Goal: Information Seeking & Learning: Check status

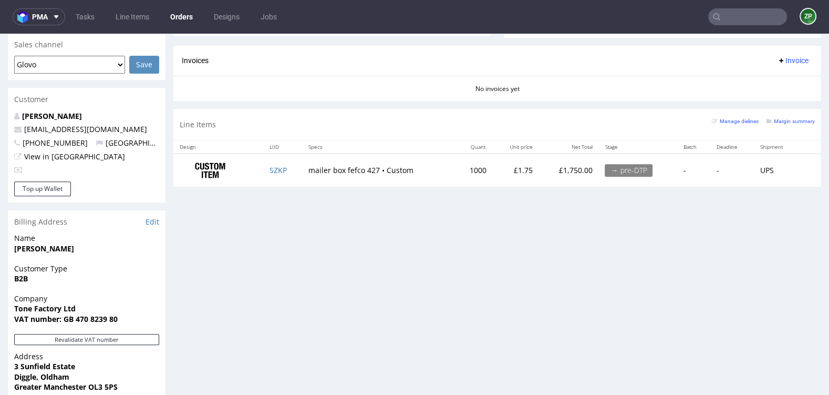
scroll to position [438, 0]
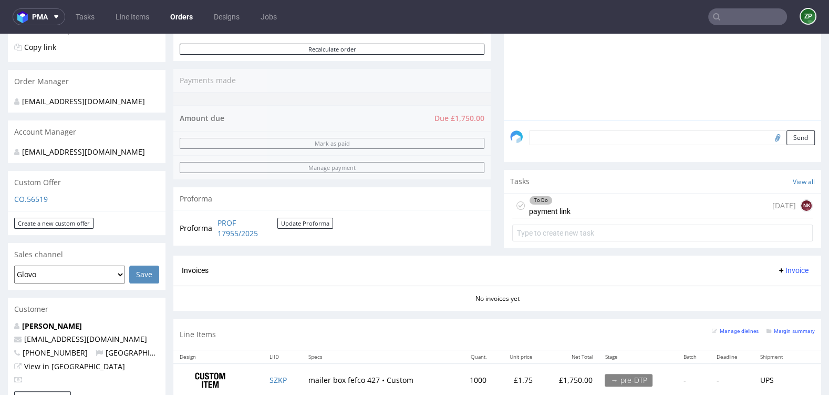
scroll to position [234, 0]
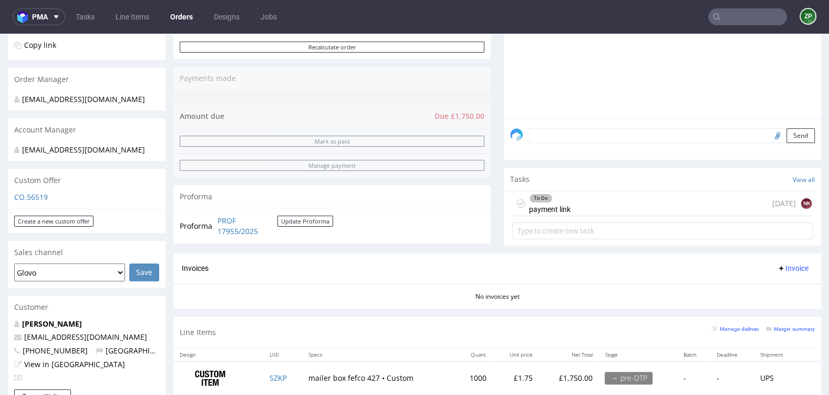
click at [545, 210] on div "To Do payment link" at bounding box center [550, 203] width 42 height 24
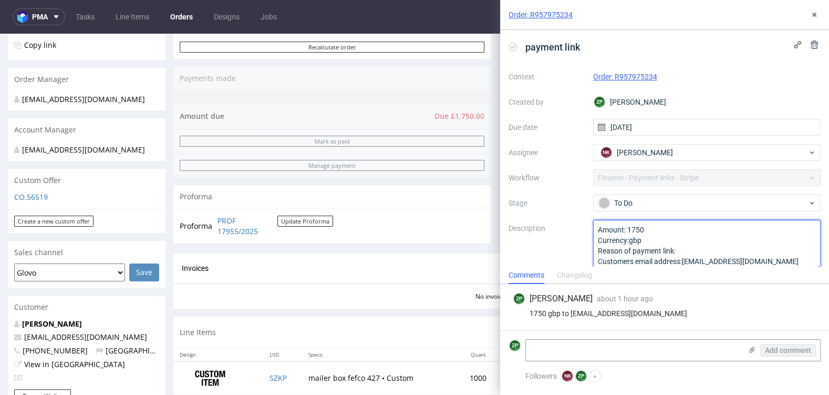
drag, startPoint x: 645, startPoint y: 229, endPoint x: 628, endPoint y: 226, distance: 16.4
click at [628, 226] on textarea "Amount: 1750 Currency:gbp Reason of payment link: Customers email address:luke@…" at bounding box center [707, 245] width 228 height 50
type textarea "Amount: 875 Currency:gbp Reason of payment link: Customers email address:luke@s…"
click at [621, 344] on textarea at bounding box center [633, 349] width 215 height 21
click at [614, 311] on div "1750 gbp to luke@stonedeaffx.com" at bounding box center [665, 313] width 304 height 8
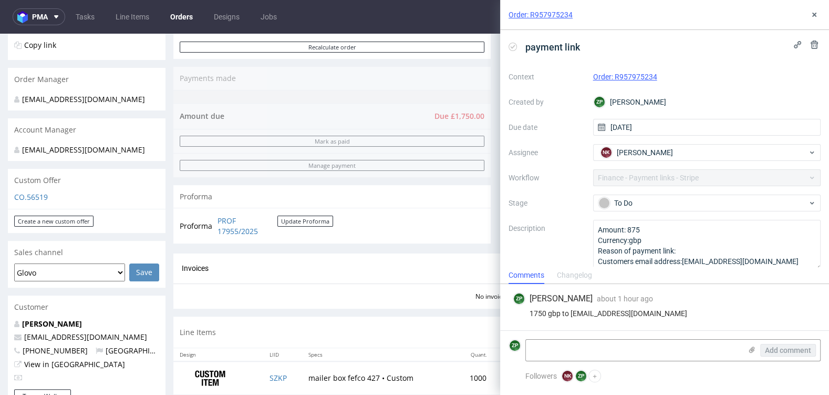
click at [687, 317] on div "1750 gbp to luke@stonedeaffx.com" at bounding box center [665, 313] width 304 height 8
click at [604, 349] on textarea at bounding box center [633, 349] width 215 height 21
click at [746, 329] on div "ZP Zuzanna Pawlicka-Sabak about 1 hour ago 8th Sep 2025, 10:59 1750 gbp to luke…" at bounding box center [665, 307] width 312 height 46
click at [571, 356] on textarea at bounding box center [633, 349] width 215 height 21
drag, startPoint x: 587, startPoint y: 349, endPoint x: 621, endPoint y: 351, distance: 34.2
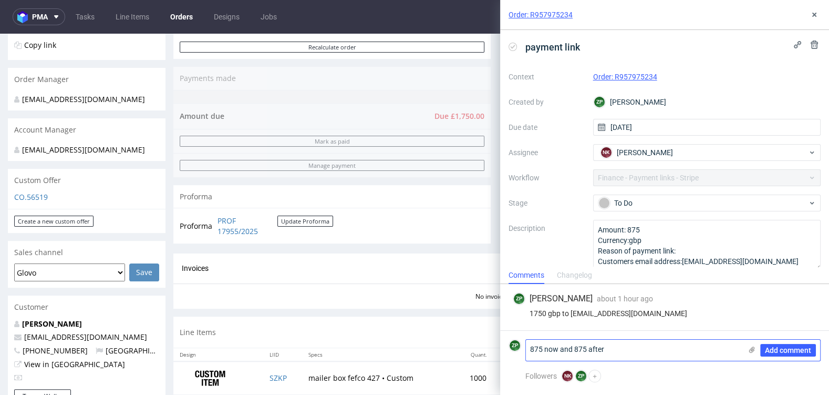
click at [622, 351] on textarea "875 now and 875 after" at bounding box center [633, 349] width 215 height 21
click at [621, 351] on textarea "875 now and 875 after" at bounding box center [633, 349] width 215 height 21
drag, startPoint x: 585, startPoint y: 348, endPoint x: 618, endPoint y: 348, distance: 33.1
click at [618, 348] on textarea "875 now and 875 after" at bounding box center [633, 349] width 215 height 21
type textarea "875 now and 875"
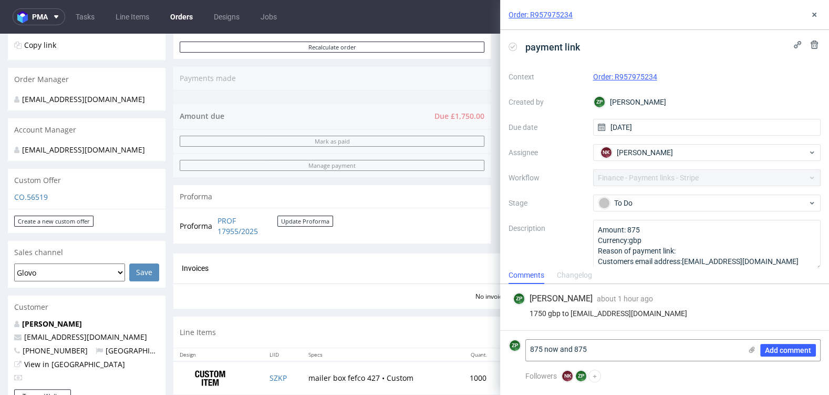
click at [581, 276] on div "Changelog" at bounding box center [574, 275] width 35 height 17
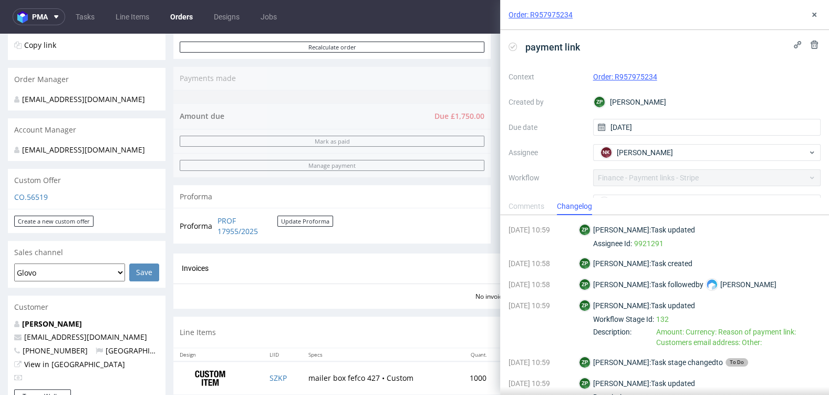
click at [524, 206] on div "Comments" at bounding box center [527, 206] width 36 height 17
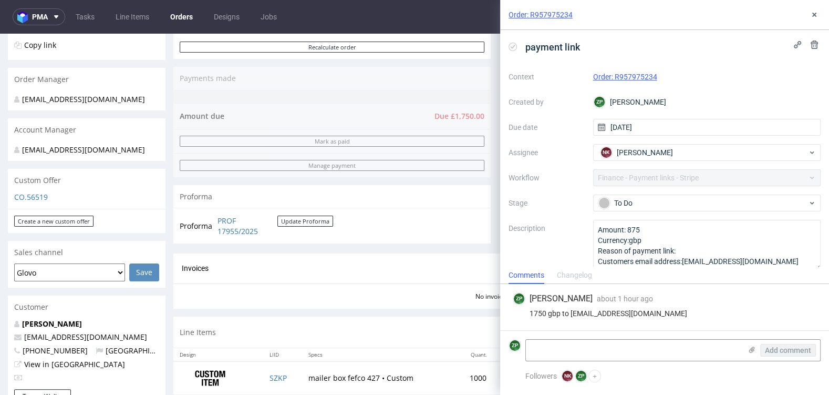
click at [578, 315] on div "1750 gbp to luke@stonedeaffx.com" at bounding box center [665, 313] width 304 height 8
click at [560, 351] on textarea at bounding box center [633, 349] width 215 height 21
click at [817, 296] on div "ZP Zuzanna Pawlicka-Sabak about 1 hour ago 8th Sep 2025, 10:59 1750 gbp to luke…" at bounding box center [665, 307] width 312 height 46
click at [558, 346] on textarea at bounding box center [633, 349] width 215 height 21
click at [812, 19] on button at bounding box center [814, 14] width 13 height 13
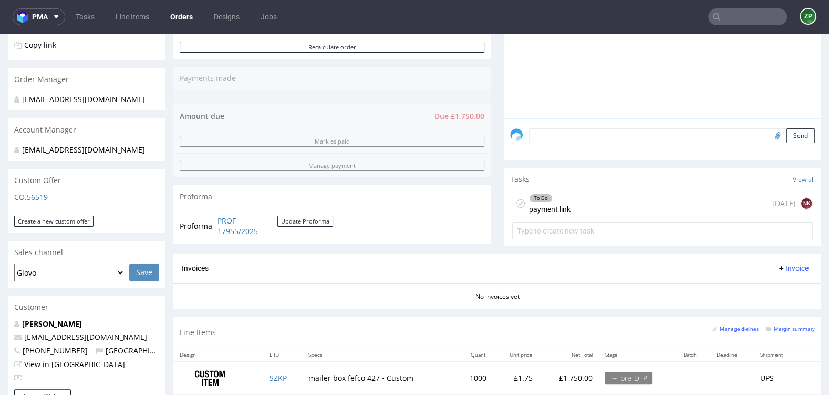
click at [626, 210] on div "To Do payment link today NK" at bounding box center [662, 203] width 301 height 25
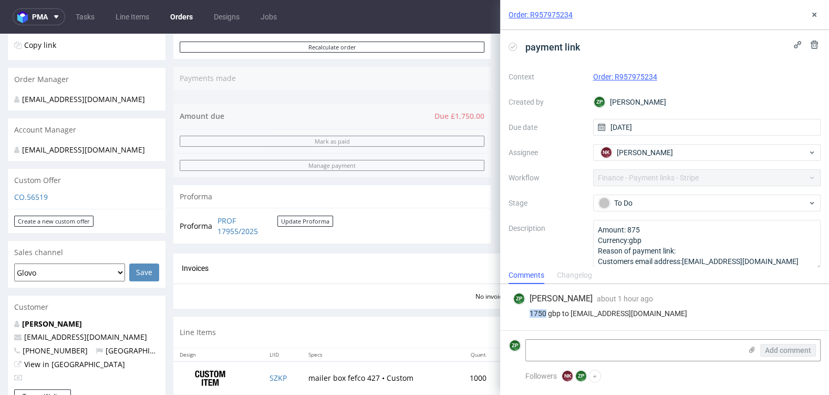
drag, startPoint x: 545, startPoint y: 315, endPoint x: 522, endPoint y: 315, distance: 23.1
click at [522, 315] on div "1750 gbp to luke@stonedeaffx.com" at bounding box center [665, 313] width 304 height 8
click at [635, 299] on span "about 1 hour ago" at bounding box center [625, 298] width 56 height 8
click at [814, 41] on icon at bounding box center [814, 44] width 8 height 8
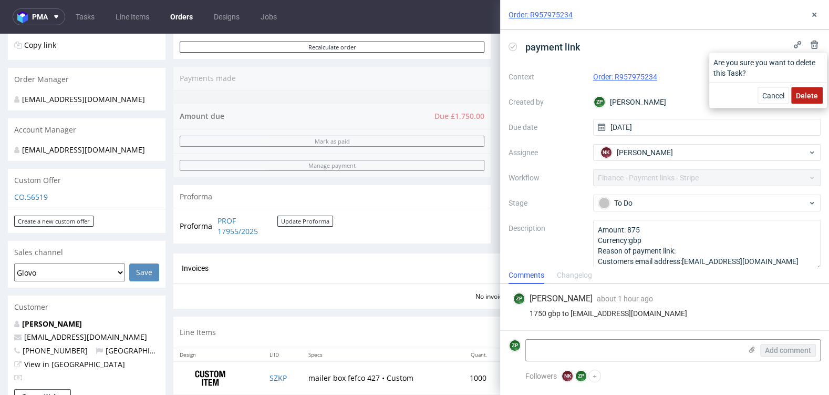
click at [807, 94] on span "Delete" at bounding box center [807, 95] width 22 height 7
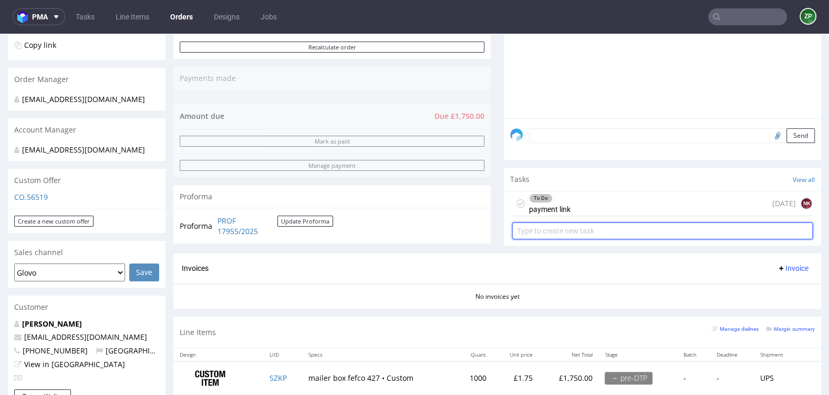
click at [605, 231] on input "text" at bounding box center [662, 230] width 301 height 17
type input "stripe"
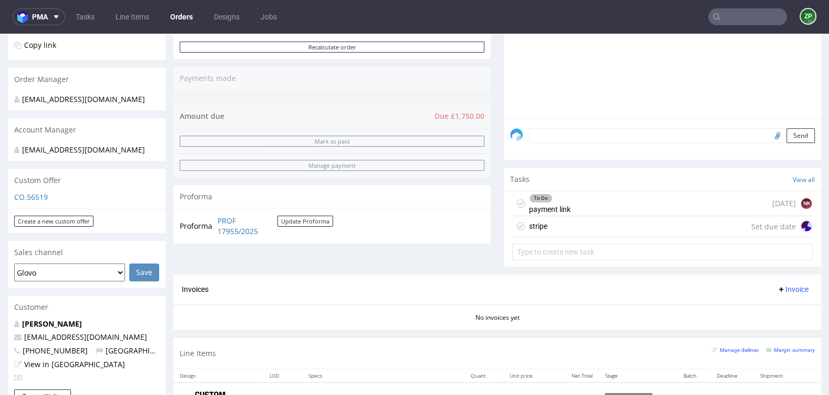
click at [537, 225] on div "stripe" at bounding box center [538, 226] width 18 height 13
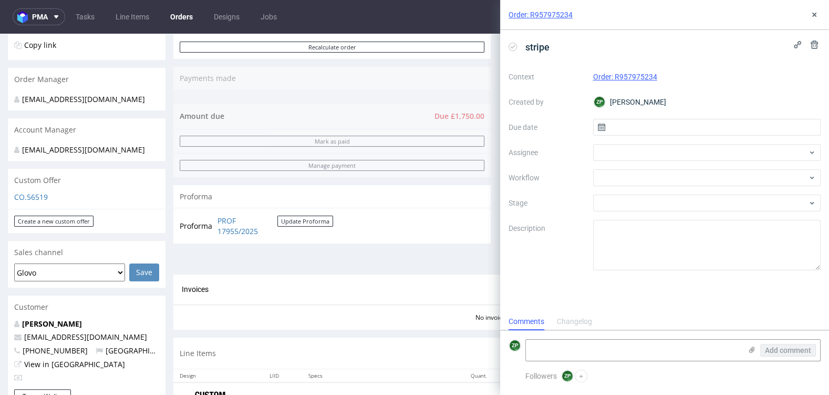
scroll to position [8, 0]
click at [635, 124] on input "text" at bounding box center [707, 127] width 228 height 17
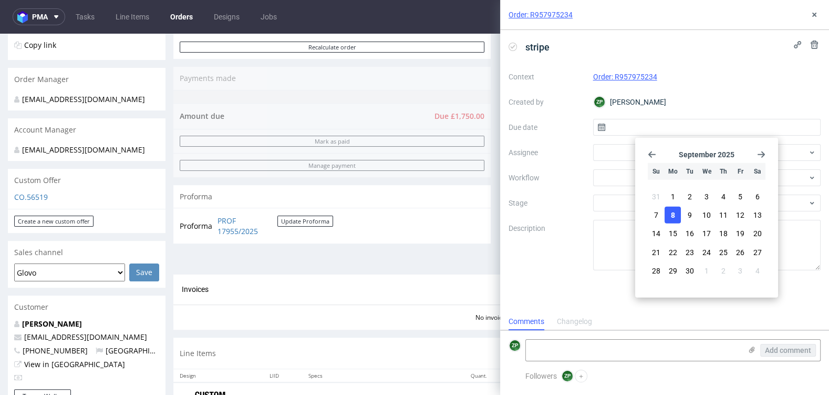
click at [675, 216] on button "8" at bounding box center [673, 214] width 16 height 17
type input "08/09/2025"
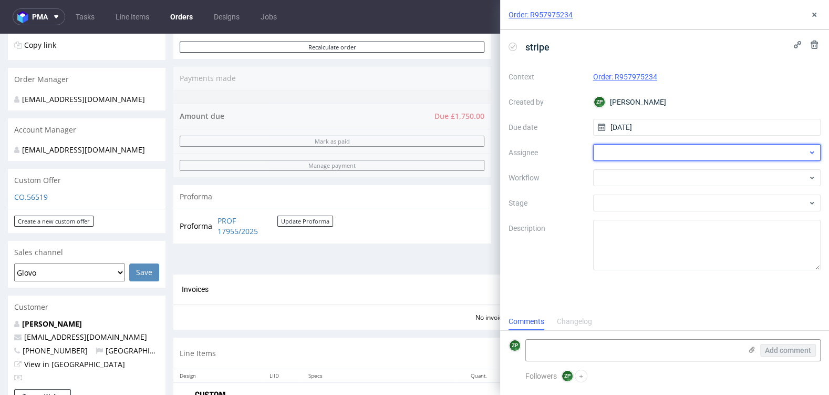
click at [646, 154] on div at bounding box center [707, 152] width 228 height 17
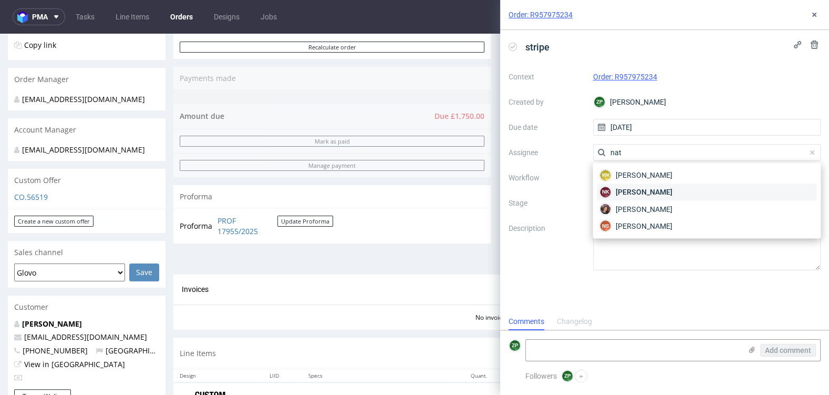
type input "nat"
click at [665, 191] on span "Natalia Kaczorowska" at bounding box center [644, 192] width 56 height 11
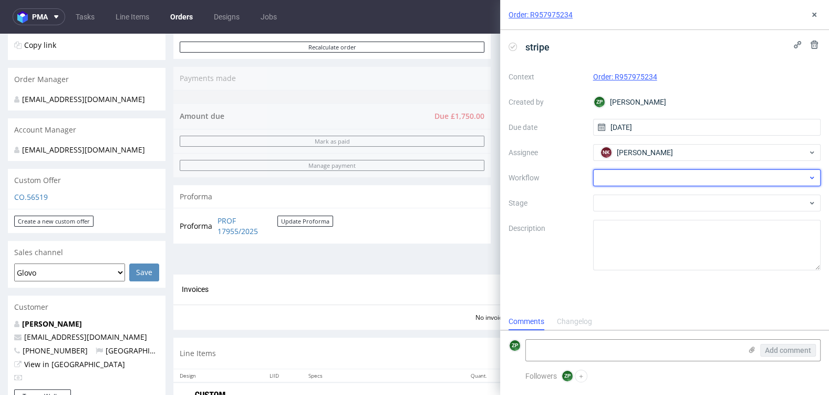
click at [618, 184] on div at bounding box center [707, 177] width 228 height 17
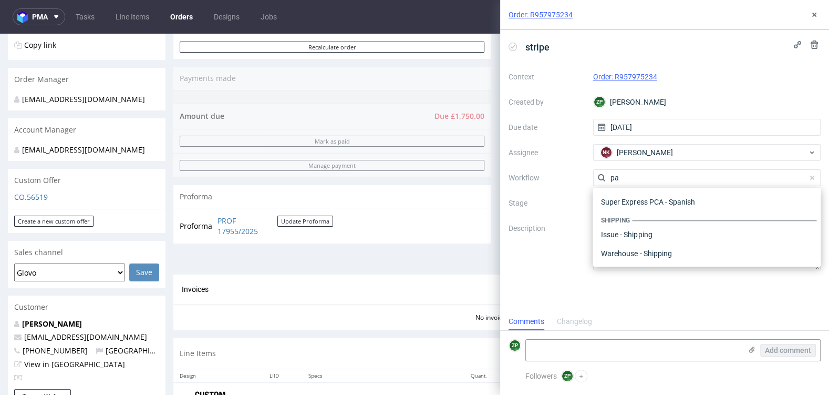
scroll to position [127, 0]
type input "p"
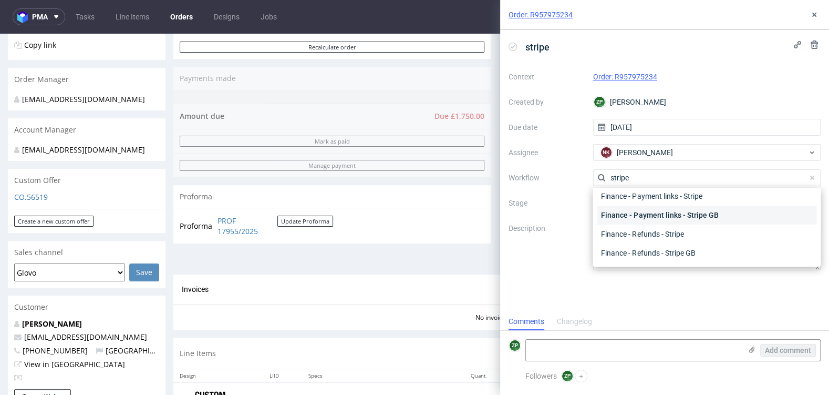
type input "stripe"
click at [673, 217] on div "Finance - Payment links - Stripe GB" at bounding box center [707, 214] width 220 height 19
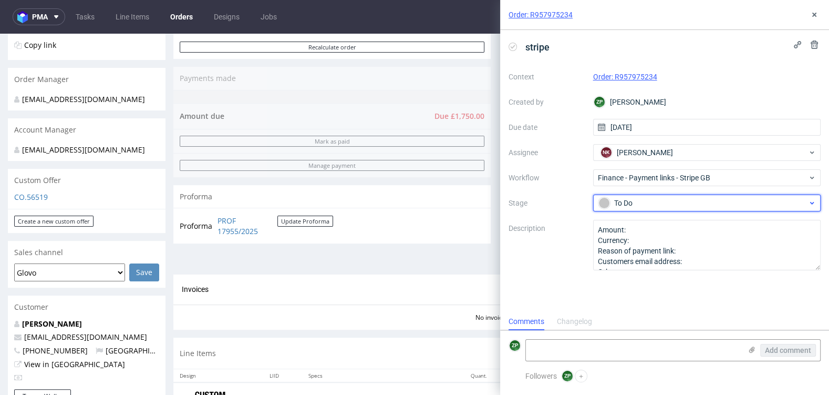
click at [659, 204] on div "To Do" at bounding box center [702, 203] width 209 height 12
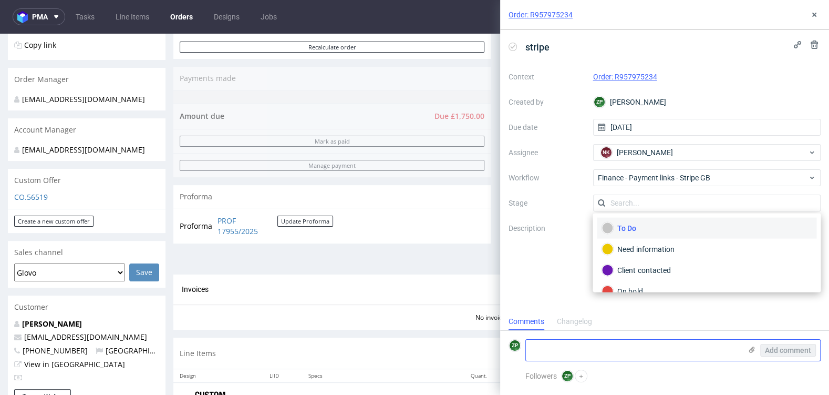
click at [574, 343] on textarea at bounding box center [633, 349] width 215 height 21
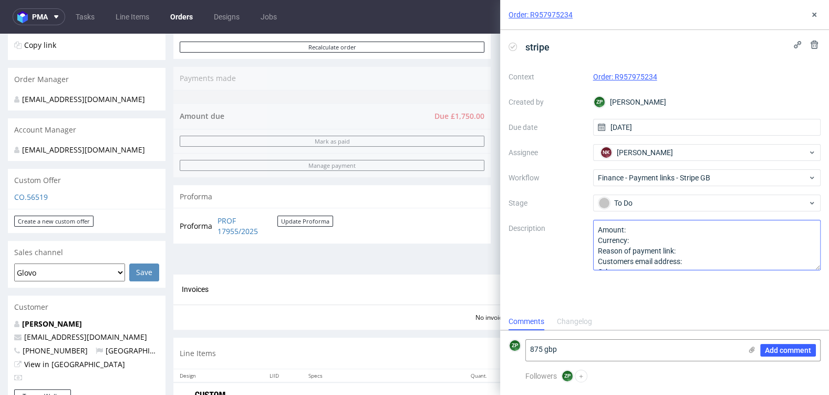
type textarea "875 gbp"
click at [666, 235] on textarea "Amount: Currency: Reason of payment link: Customers email address: Other:" at bounding box center [707, 245] width 228 height 50
click at [664, 230] on textarea "Amount: Currency: Reason of payment link: Customers email address: Other:" at bounding box center [707, 245] width 228 height 50
click at [673, 238] on textarea "Amount: Currency: Reason of payment link: Customers email address: Other:" at bounding box center [707, 245] width 228 height 50
click at [704, 262] on textarea "Amount: Currency: Reason of payment link: Customers email address: Other:" at bounding box center [707, 245] width 228 height 50
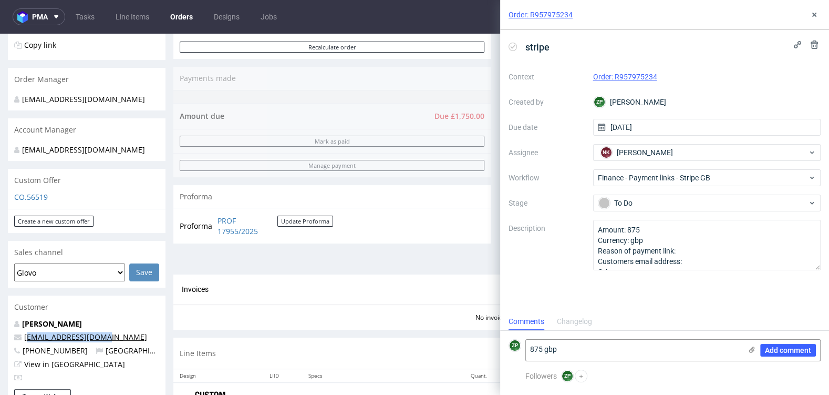
drag, startPoint x: 112, startPoint y: 345, endPoint x: 25, endPoint y: 344, distance: 87.7
click at [25, 342] on p "[EMAIL_ADDRESS][DOMAIN_NAME]" at bounding box center [86, 337] width 145 height 11
click at [125, 342] on p "[EMAIL_ADDRESS][DOMAIN_NAME]" at bounding box center [86, 337] width 145 height 11
drag, startPoint x: 109, startPoint y: 347, endPoint x: 22, endPoint y: 348, distance: 87.2
click at [22, 342] on p "[EMAIL_ADDRESS][DOMAIN_NAME]" at bounding box center [86, 337] width 145 height 11
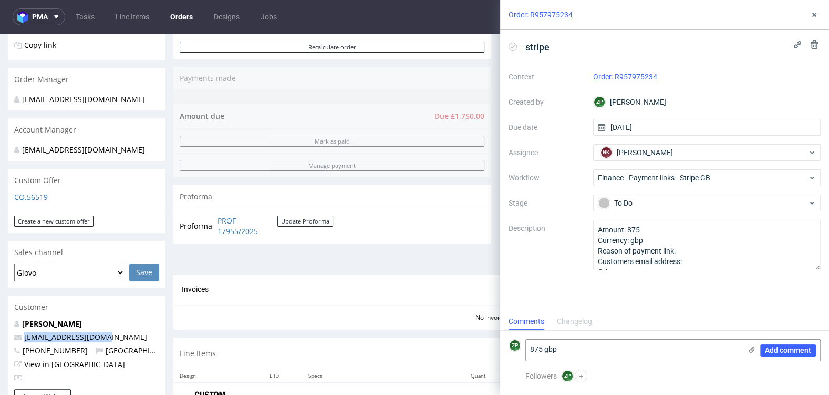
copy link "[EMAIL_ADDRESS][DOMAIN_NAME]"
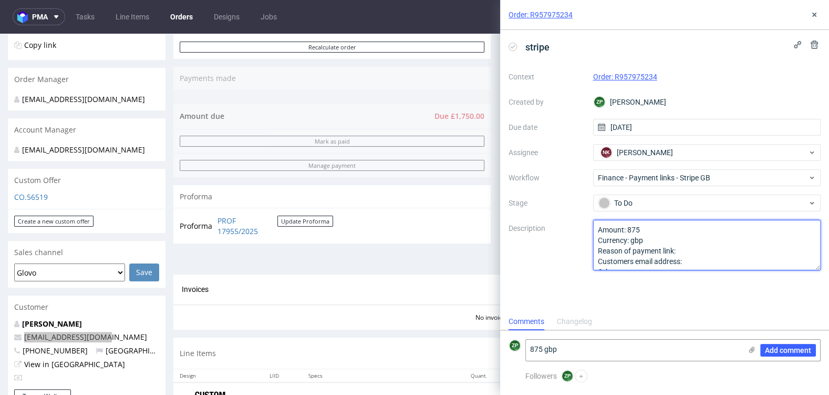
click at [691, 247] on textarea "Amount: 875 Currency: gbp Reason of payment link: Customers email address: Othe…" at bounding box center [707, 245] width 228 height 50
click at [701, 263] on textarea "Amount: 875 Currency: gbp Reason of payment link: Customers email address: Othe…" at bounding box center [707, 245] width 228 height 50
paste textarea "[EMAIL_ADDRESS][DOMAIN_NAME]"
type textarea "Amount: 875 Currency: gbp Reason of payment link: Customers email address:luke@…"
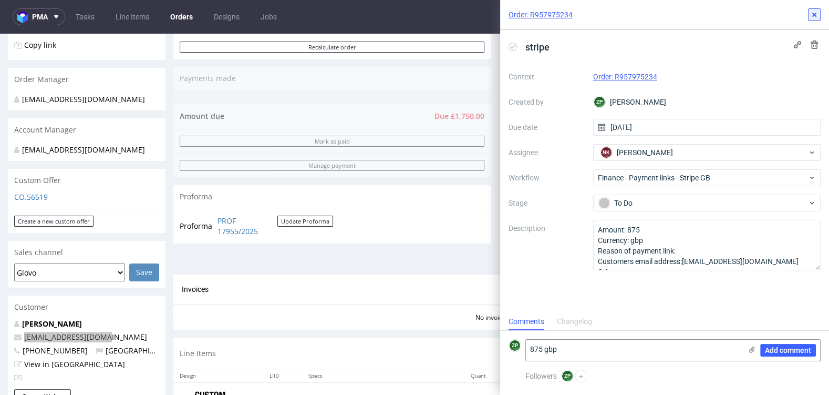
click at [815, 8] on button at bounding box center [814, 14] width 13 height 13
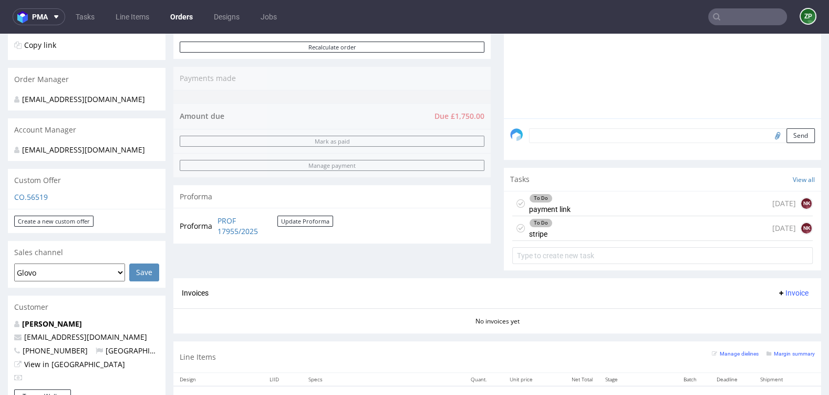
click at [600, 200] on div "To Do payment link today NK" at bounding box center [662, 203] width 301 height 25
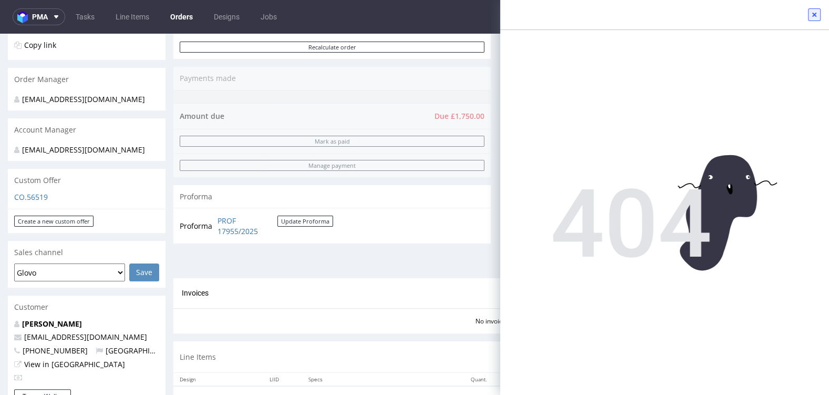
click at [813, 16] on use at bounding box center [814, 15] width 4 height 4
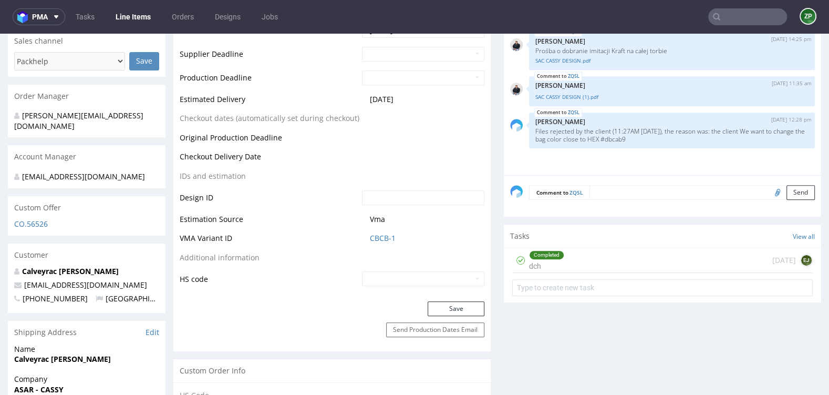
scroll to position [435, 0]
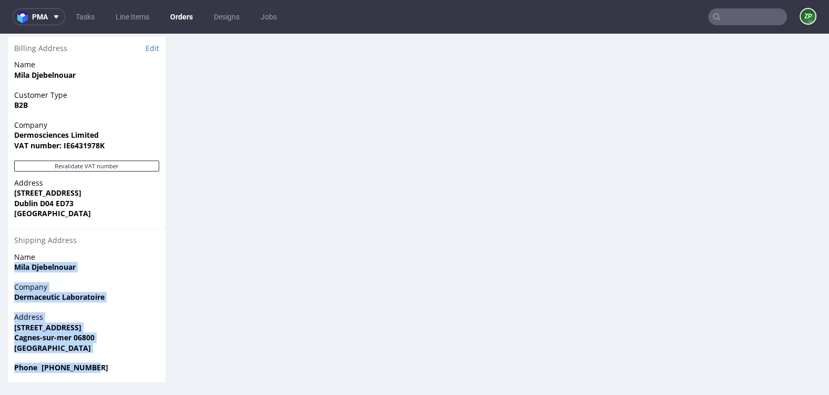
scroll to position [3, 0]
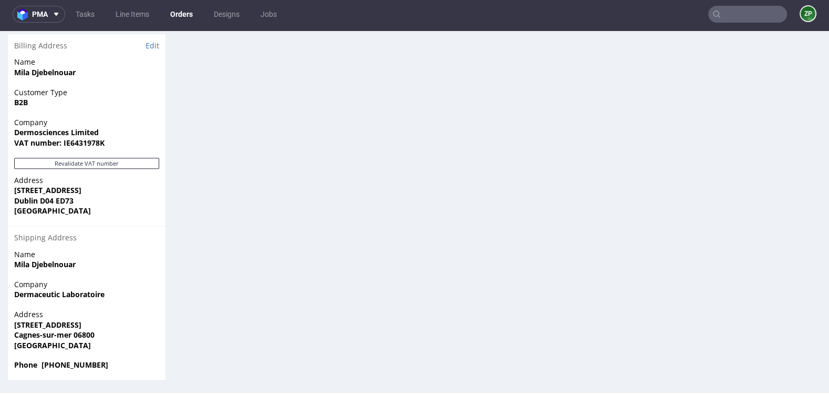
click at [117, 359] on span "Phone +33664346497" at bounding box center [86, 364] width 145 height 11
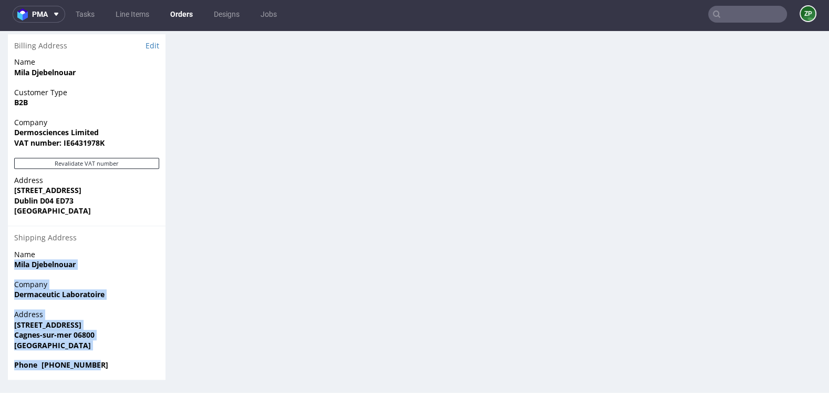
drag, startPoint x: 97, startPoint y: 366, endPoint x: 12, endPoint y: 264, distance: 133.2
click at [12, 264] on section "Billing Address Edit Name Mila Djebelnouar Customer Type B2B Company Dermoscien…" at bounding box center [87, 206] width 158 height 345
copy section "Mila Djebelnouar Company Dermaceutic Laboratoire Address 15 chemin des presses …"
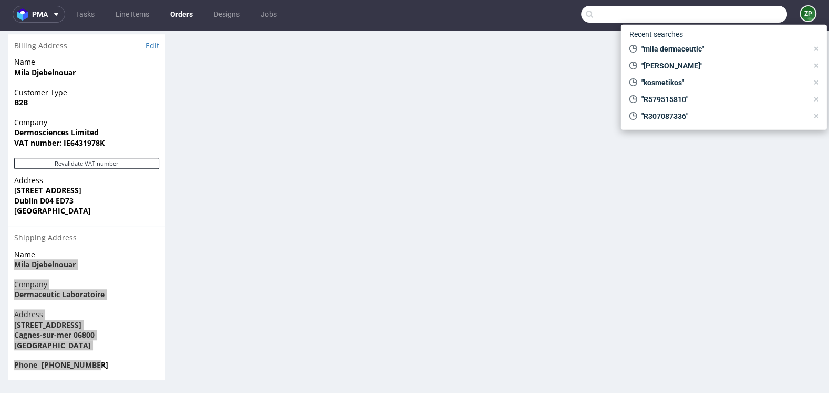
click at [757, 16] on input "text" at bounding box center [684, 14] width 206 height 17
paste input "R688994881"
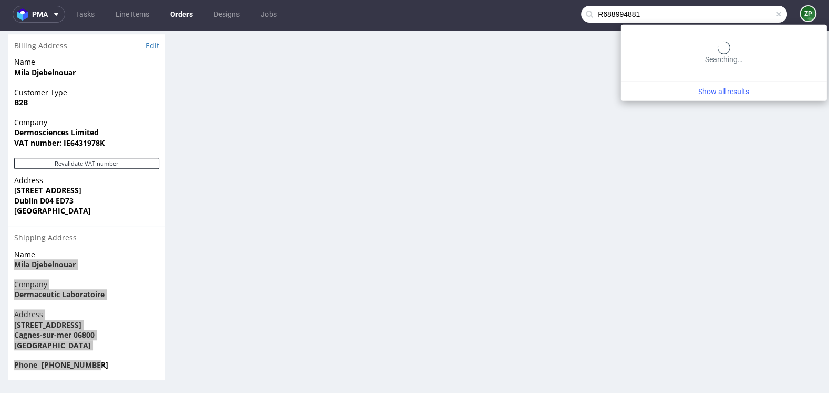
type input "R688994881"
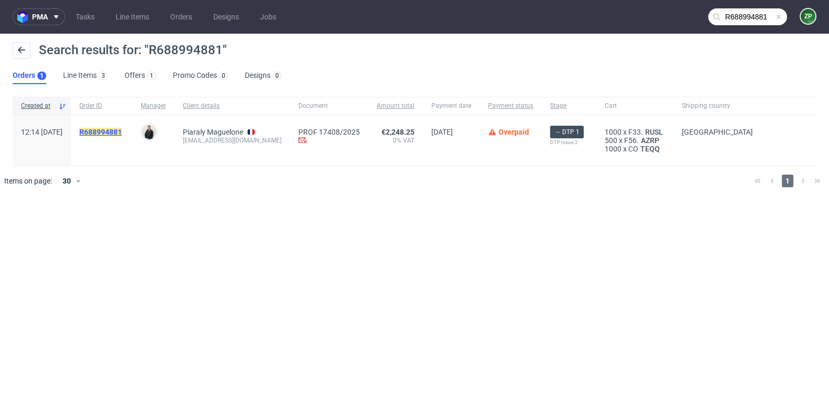
click at [122, 133] on mark "R688994881" at bounding box center [100, 132] width 43 height 8
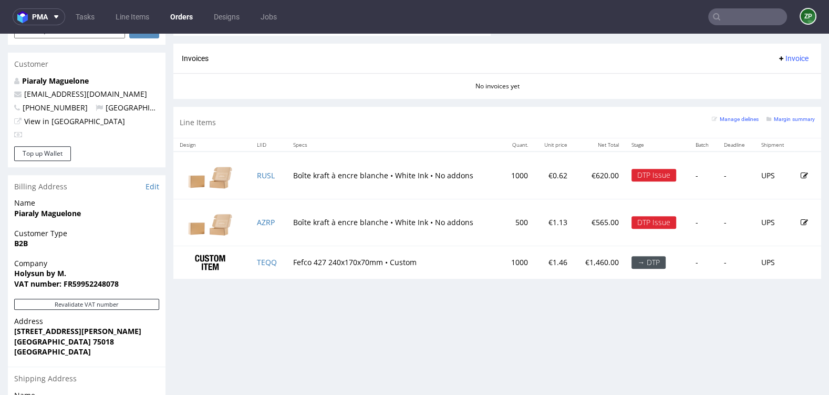
scroll to position [478, 0]
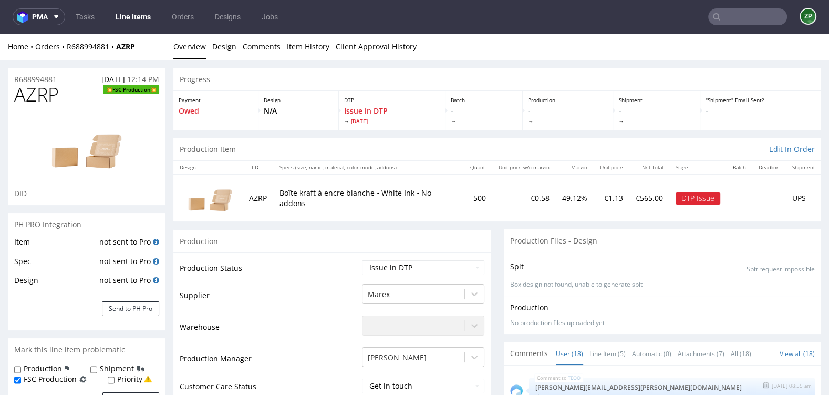
scroll to position [3, 0]
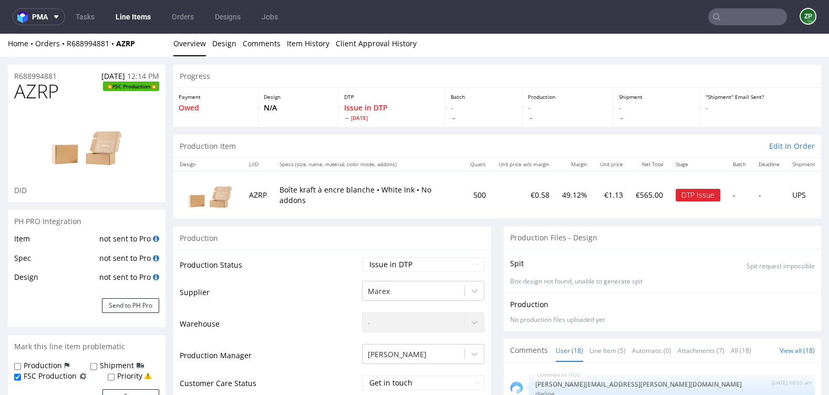
click at [258, 192] on td "AZRP" at bounding box center [258, 194] width 30 height 47
copy td "AZRP"
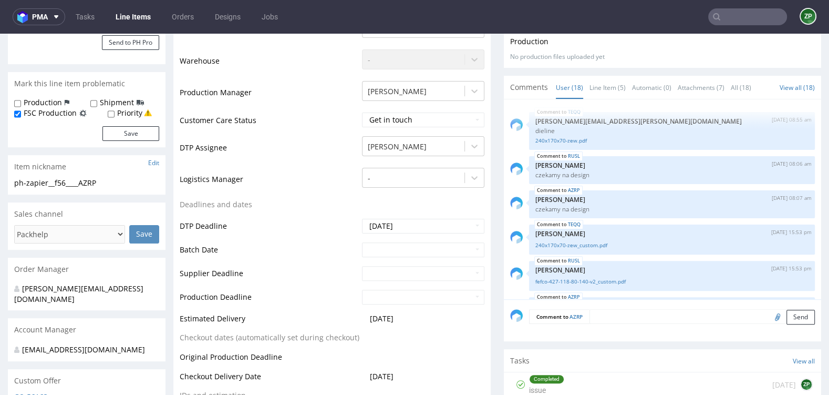
scroll to position [0, 0]
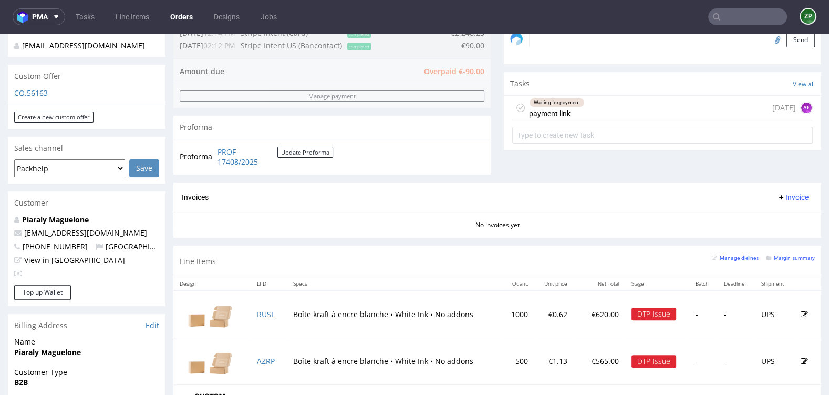
scroll to position [345, 0]
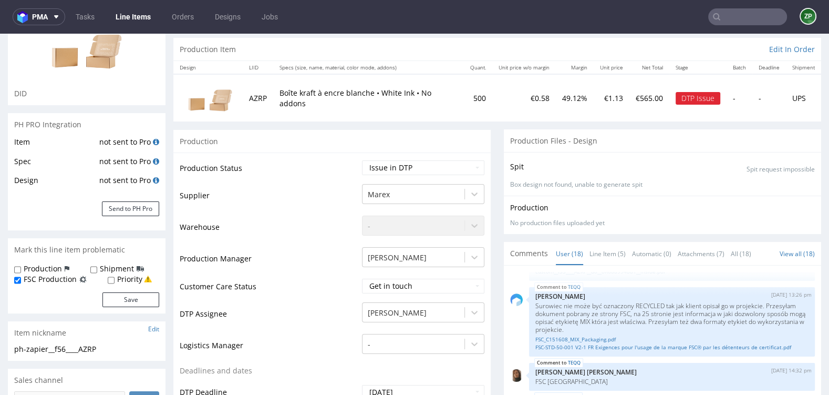
scroll to position [117, 0]
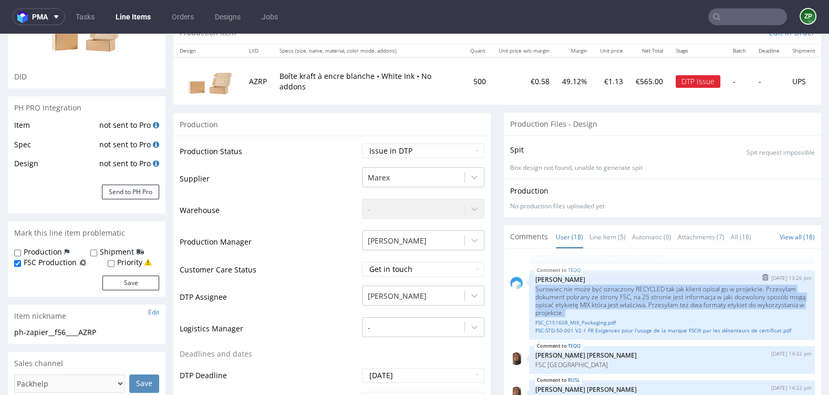
drag, startPoint x: 527, startPoint y: 285, endPoint x: 684, endPoint y: 315, distance: 160.0
click at [684, 315] on div "TEQQ 28th Aug 25 | 13:26 pm Karol Markowski Surowiec nie może być oznaczony REC…" at bounding box center [672, 304] width 286 height 69
click at [684, 316] on div "FSC_C151608_MIX_Packaging.pdf FSC-STD-50-001 V2-1 FR Exigences pour l'usage de …" at bounding box center [671, 325] width 273 height 18
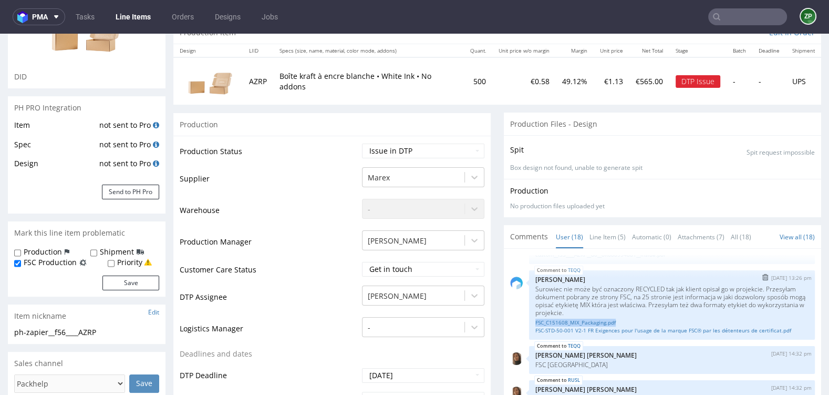
scroll to position [637, 0]
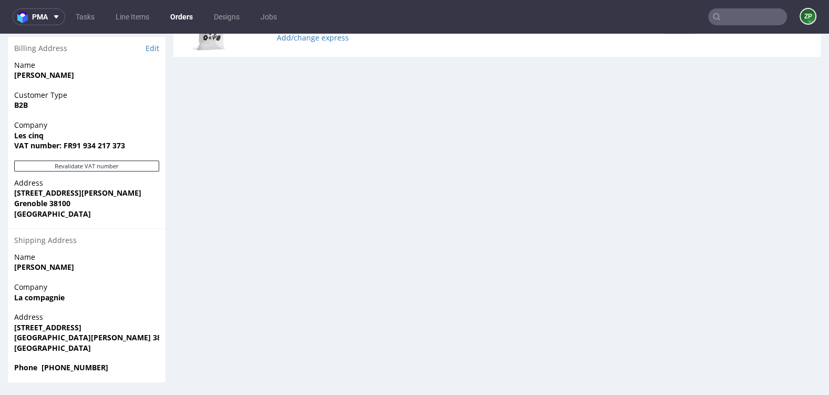
scroll to position [278, 0]
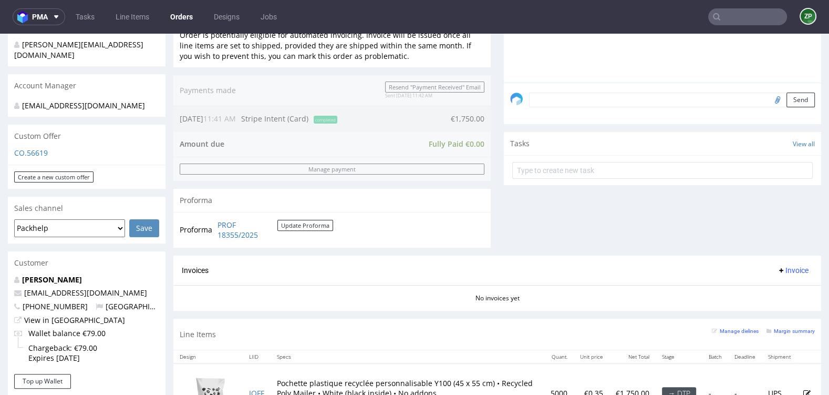
click at [181, 20] on link "Orders" at bounding box center [181, 16] width 35 height 17
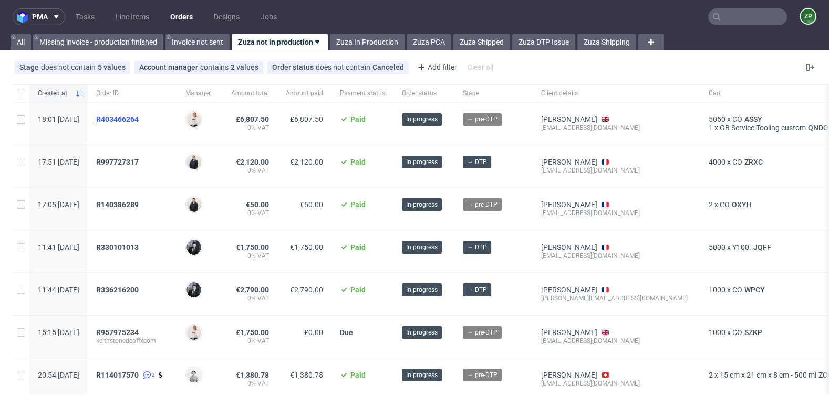
click at [139, 117] on span "R403466264" at bounding box center [117, 119] width 43 height 8
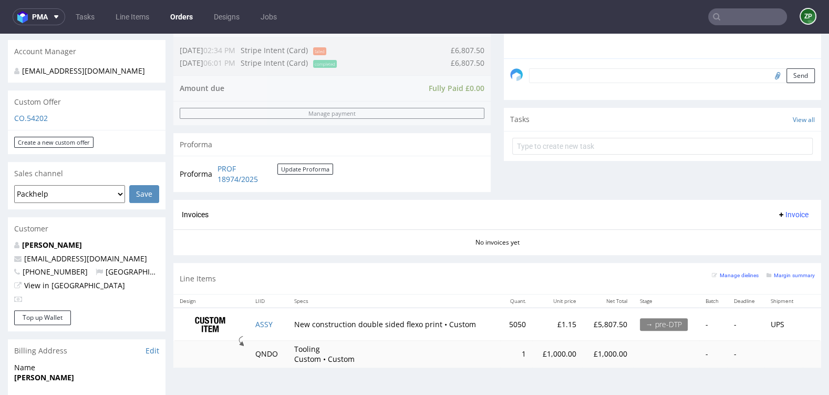
scroll to position [305, 0]
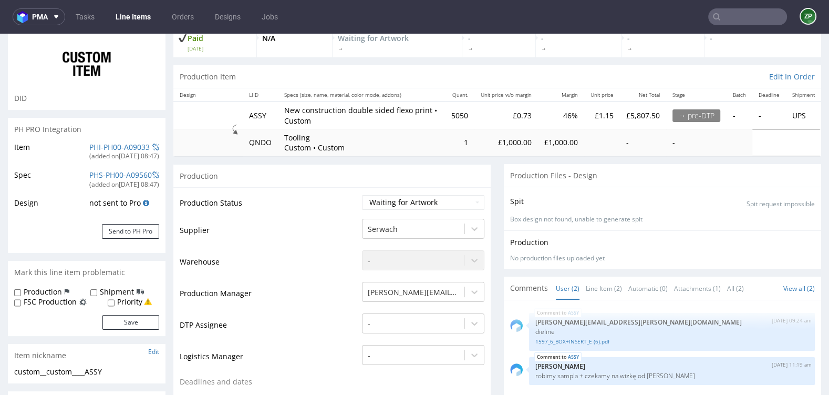
scroll to position [74, 0]
click at [110, 301] on input "Priority" at bounding box center [111, 301] width 7 height 8
checkbox input "true"
click at [16, 290] on input "Production" at bounding box center [17, 291] width 7 height 8
checkbox input "true"
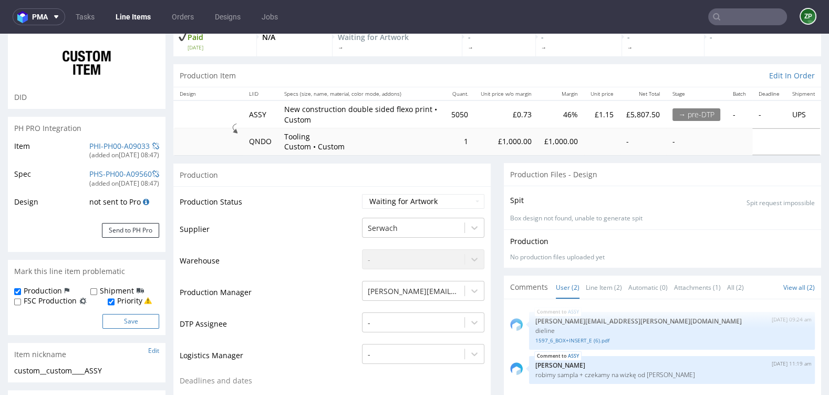
click at [121, 317] on button "Save" at bounding box center [130, 321] width 57 height 15
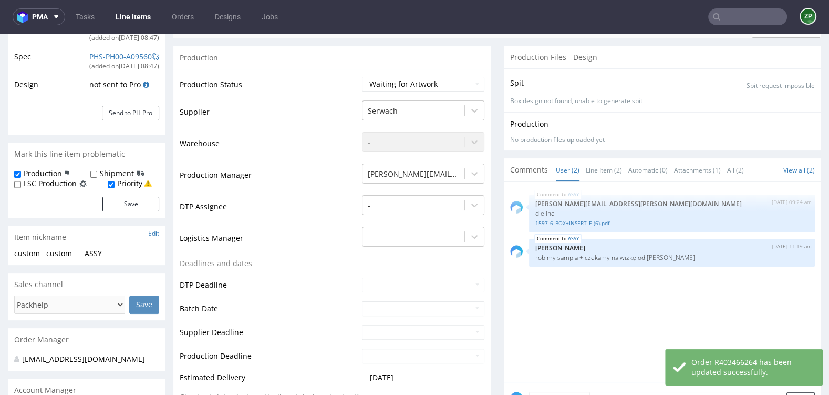
scroll to position [192, 0]
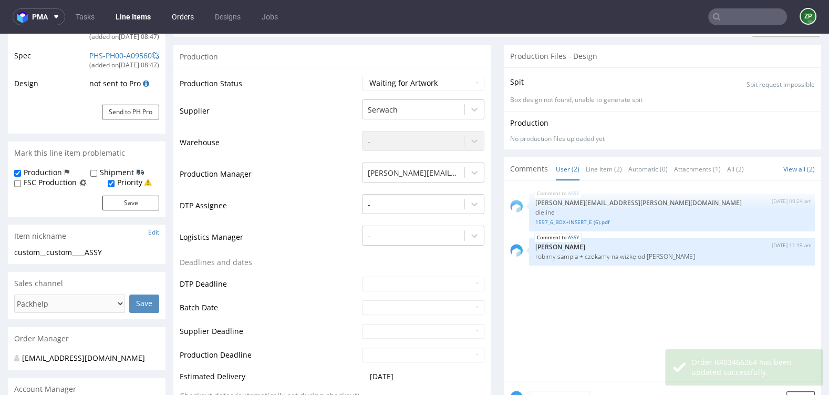
click at [177, 13] on link "Orders" at bounding box center [183, 16] width 35 height 17
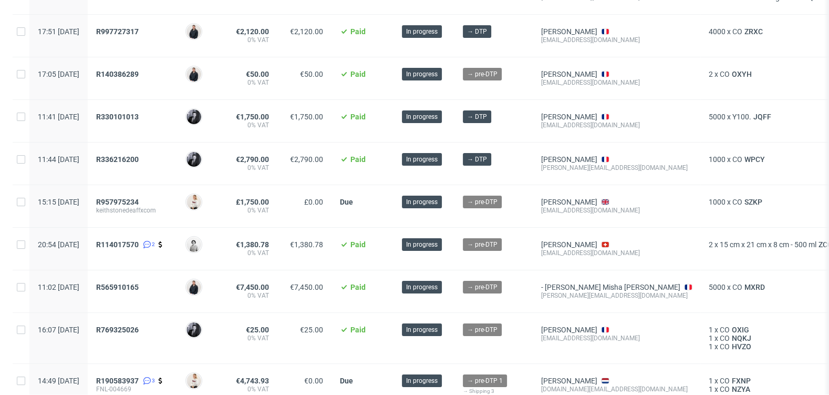
scroll to position [132, 0]
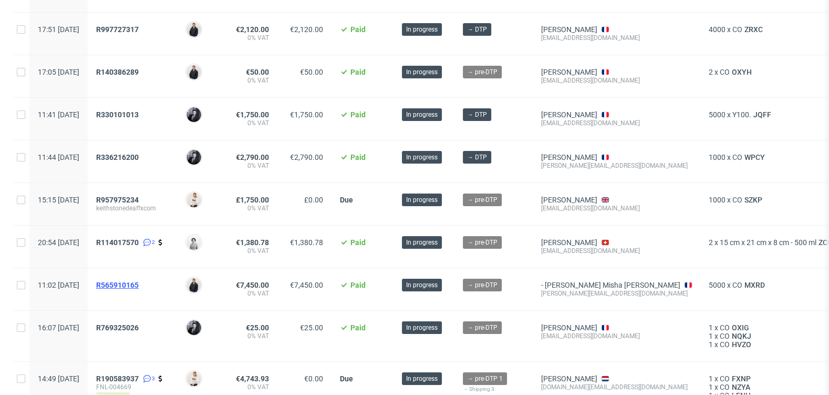
click at [139, 281] on span "R565910165" at bounding box center [117, 285] width 43 height 8
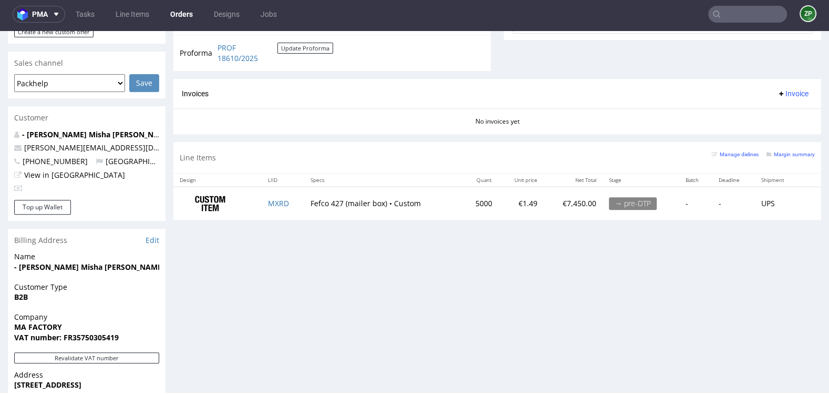
scroll to position [421, 0]
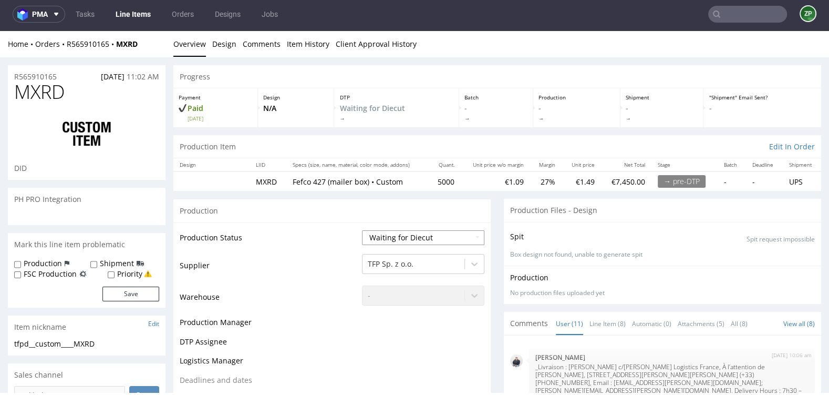
scroll to position [388, 0]
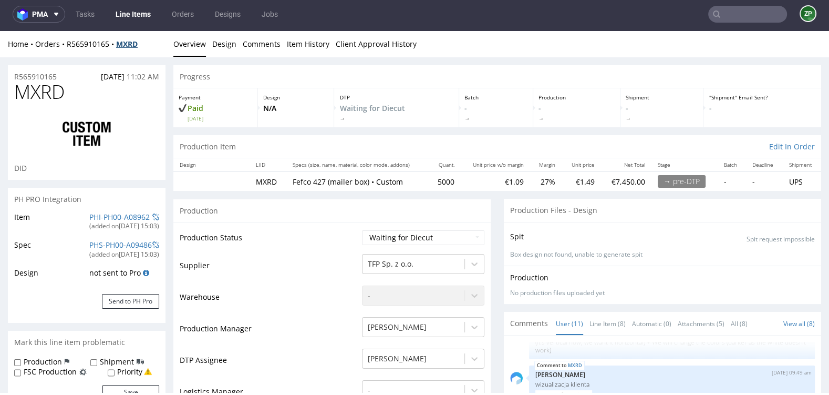
click at [130, 46] on strong "MXRD" at bounding box center [127, 44] width 22 height 10
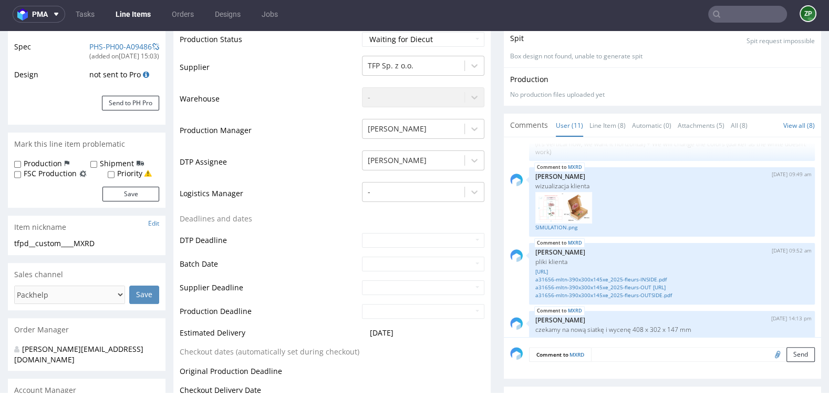
scroll to position [233, 0]
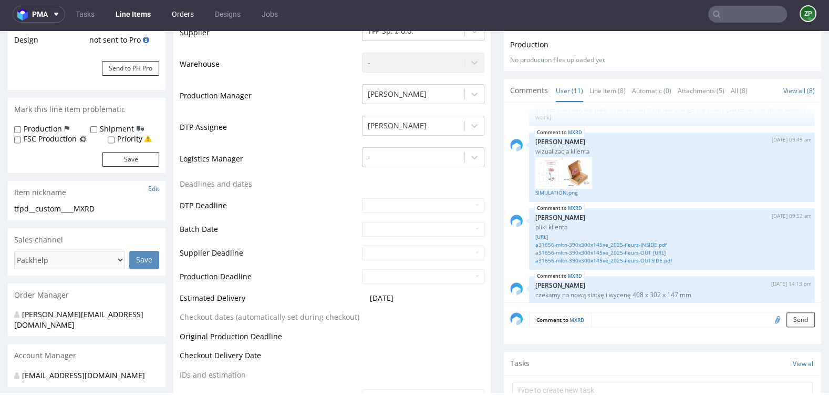
click at [171, 22] on link "Orders" at bounding box center [183, 14] width 35 height 17
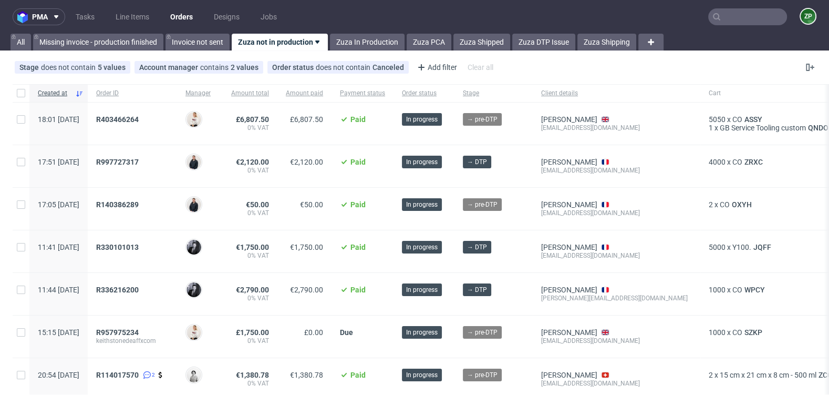
click at [181, 17] on link "Orders" at bounding box center [181, 16] width 35 height 17
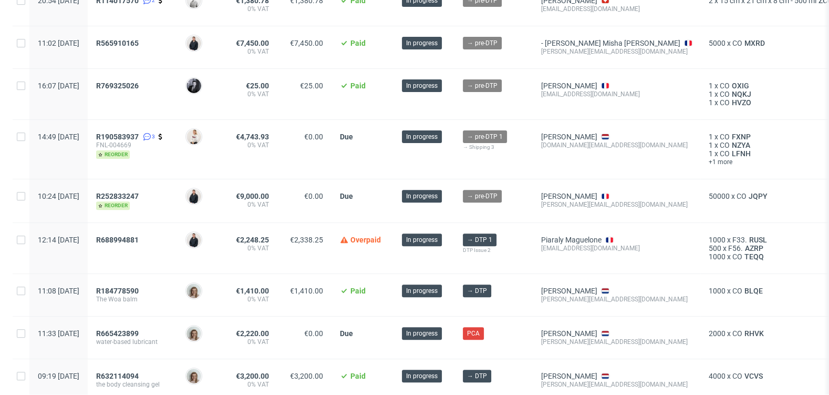
scroll to position [372, 0]
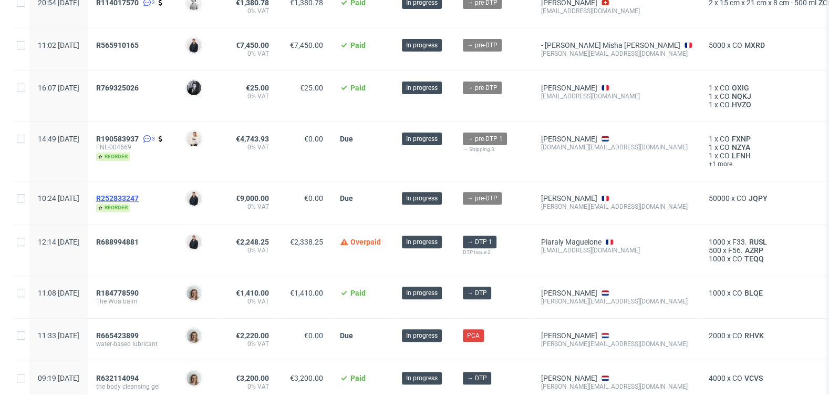
click at [139, 196] on span "R252833247" at bounding box center [117, 198] width 43 height 8
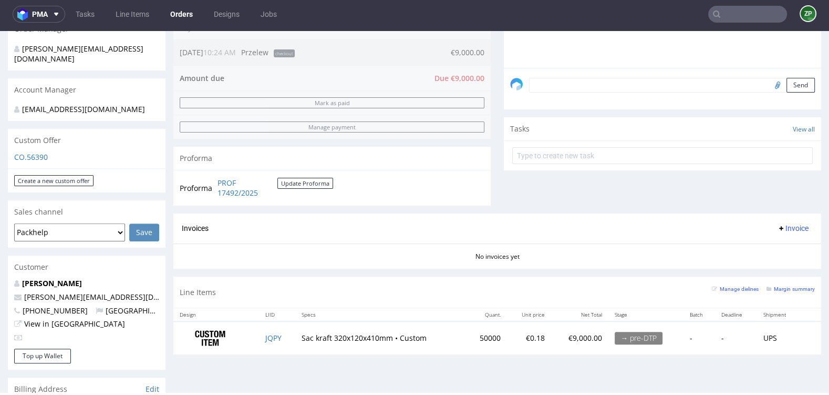
scroll to position [300, 0]
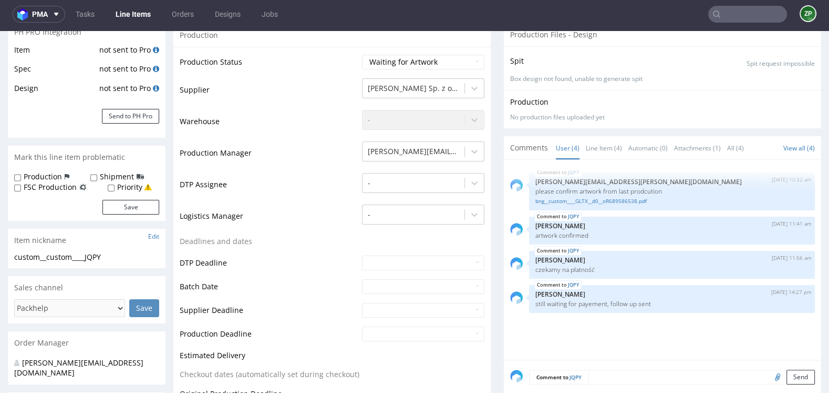
scroll to position [280, 0]
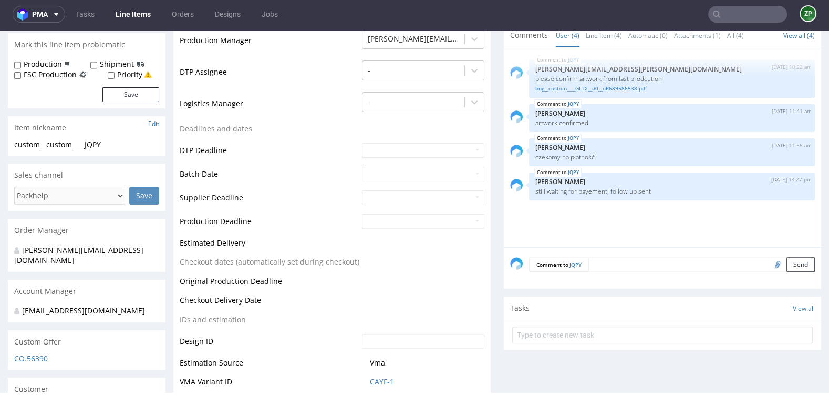
click at [595, 266] on textarea at bounding box center [701, 264] width 226 height 15
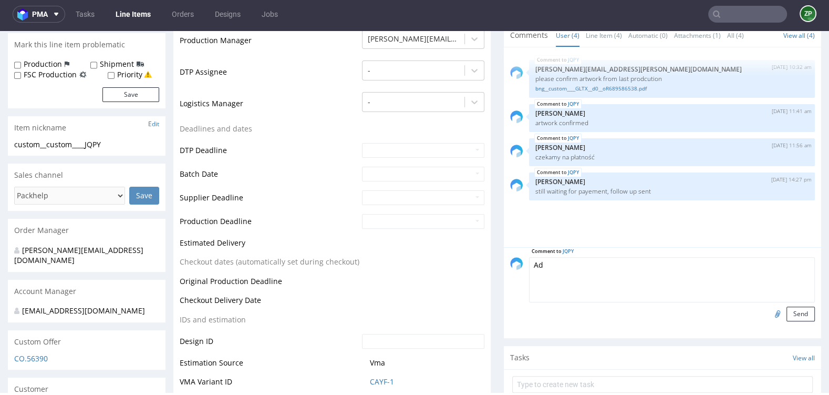
type textarea "A"
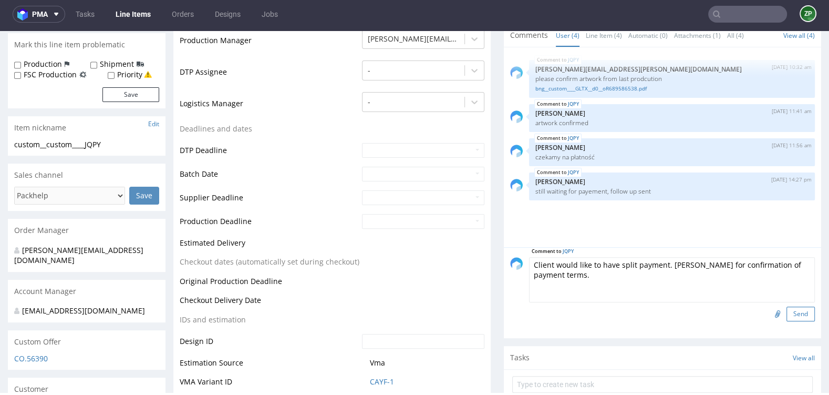
type textarea "Client would like to have split payment. Adrian waits for confirmation of payme…"
click at [792, 309] on button "Send" at bounding box center [801, 313] width 28 height 15
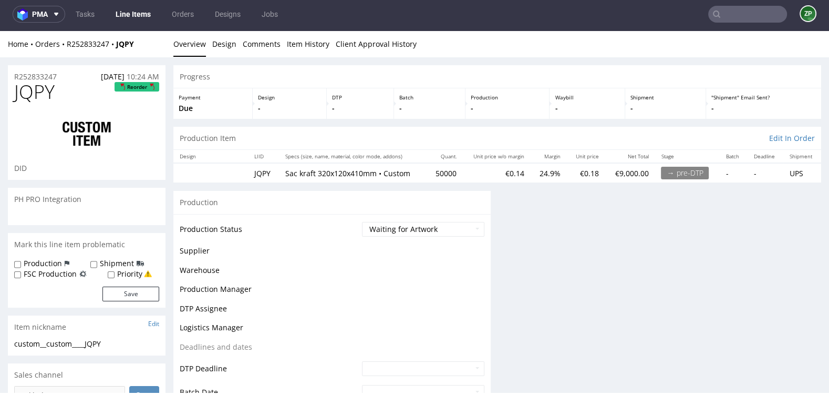
scroll to position [0, 0]
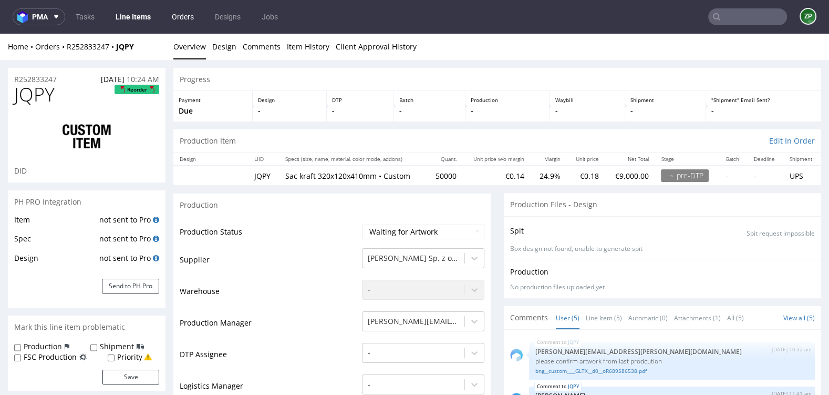
click at [189, 15] on link "Orders" at bounding box center [183, 16] width 35 height 17
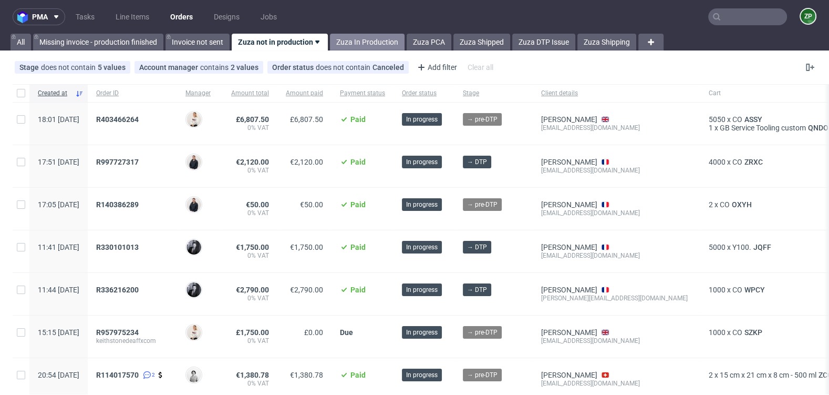
click at [345, 36] on link "Zuza In Production" at bounding box center [367, 42] width 75 height 17
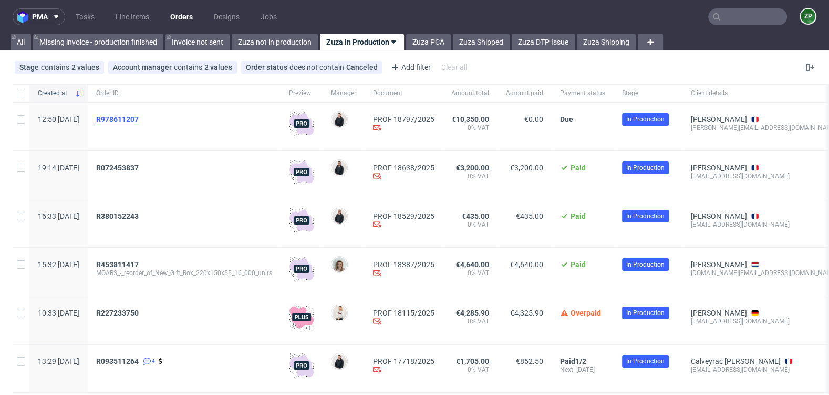
click at [139, 118] on span "R978611207" at bounding box center [117, 119] width 43 height 8
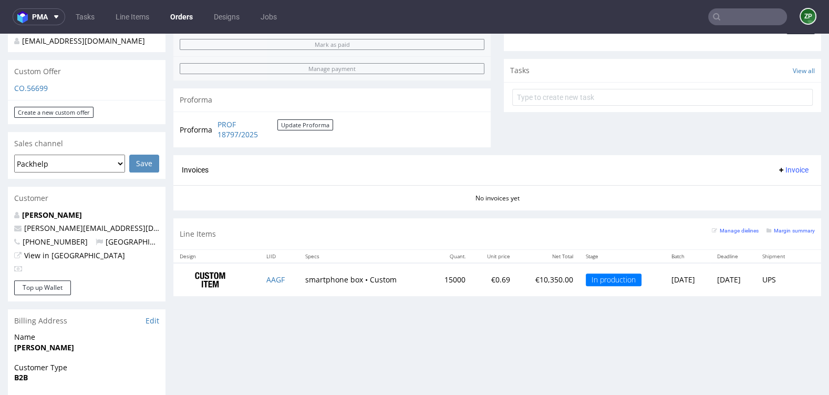
scroll to position [344, 0]
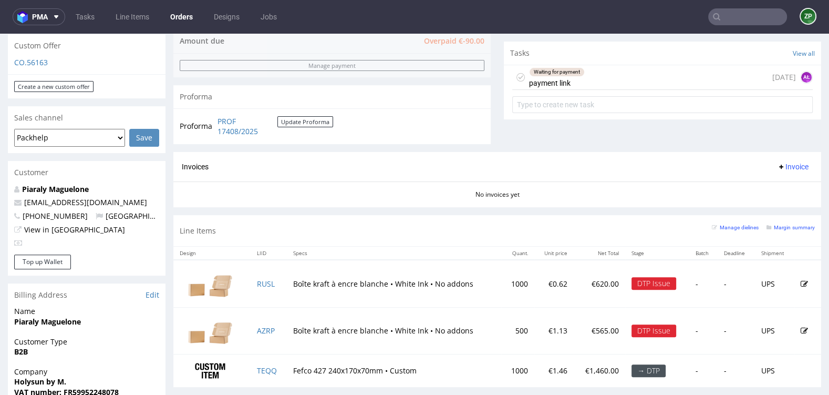
scroll to position [372, 0]
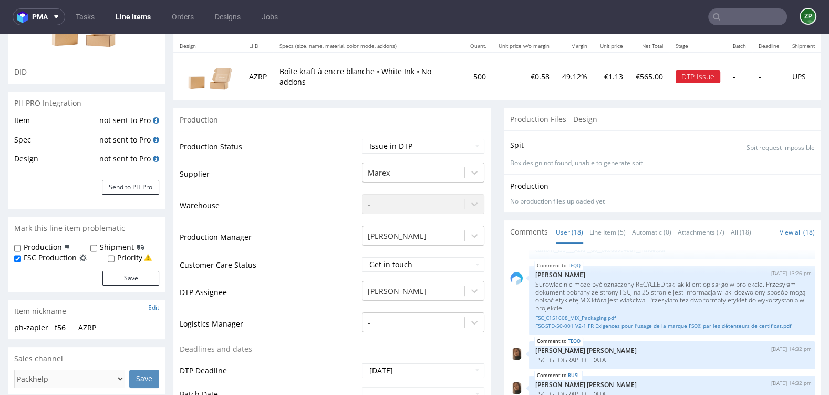
scroll to position [122, 0]
click at [603, 231] on link "Line Item (5)" at bounding box center [608, 231] width 36 height 23
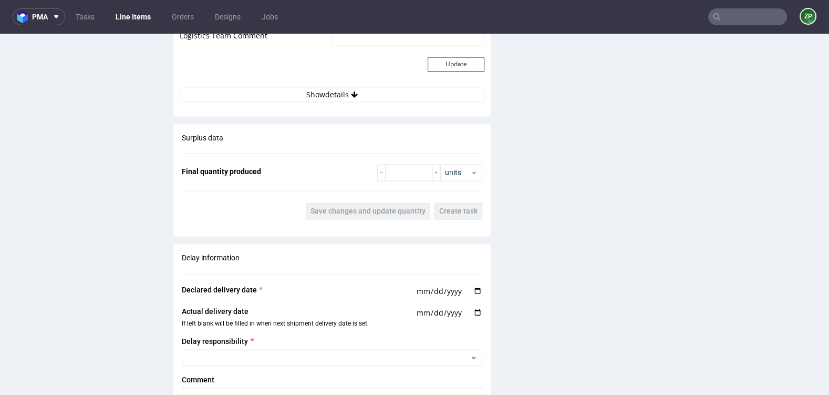
scroll to position [1860, 0]
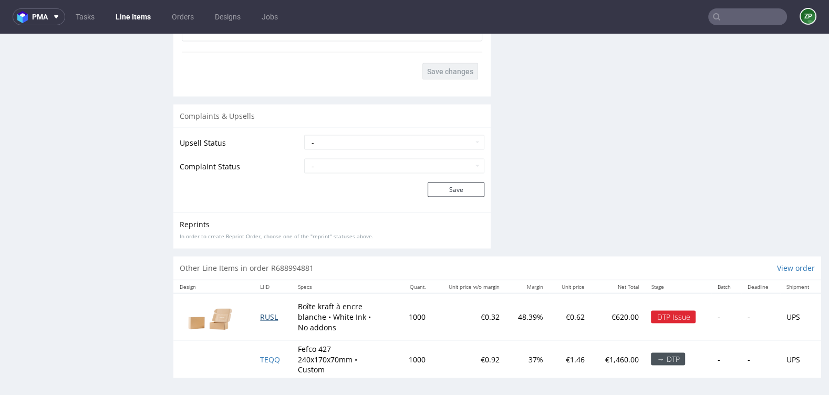
click at [269, 311] on span "RUSL" at bounding box center [269, 316] width 18 height 10
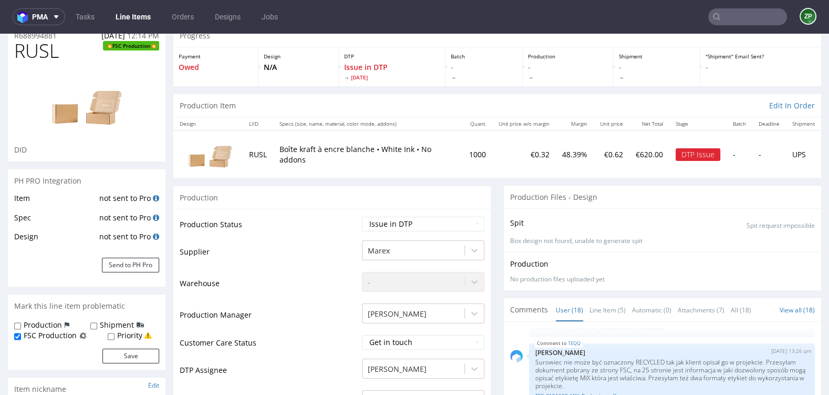
scroll to position [71, 0]
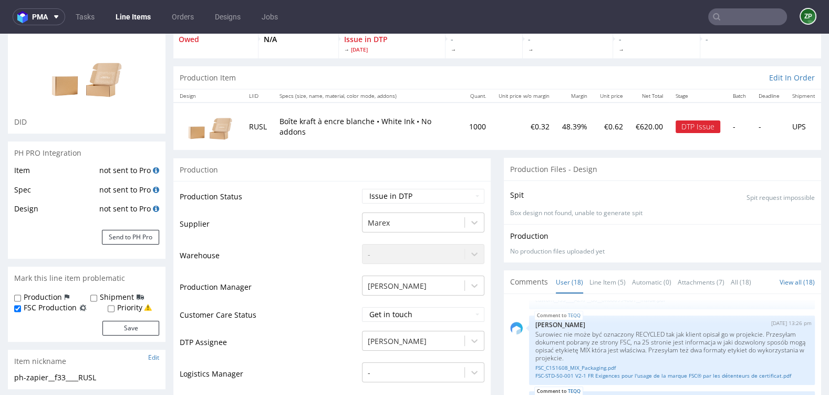
click at [739, 17] on input "text" at bounding box center [747, 16] width 79 height 17
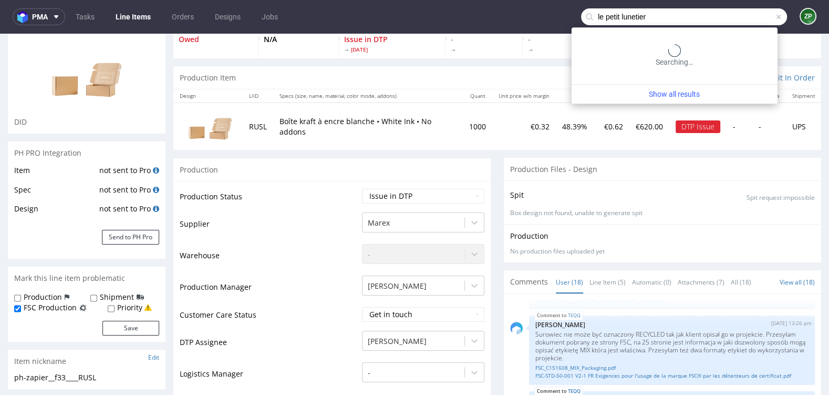
type input "le petit lunetier"
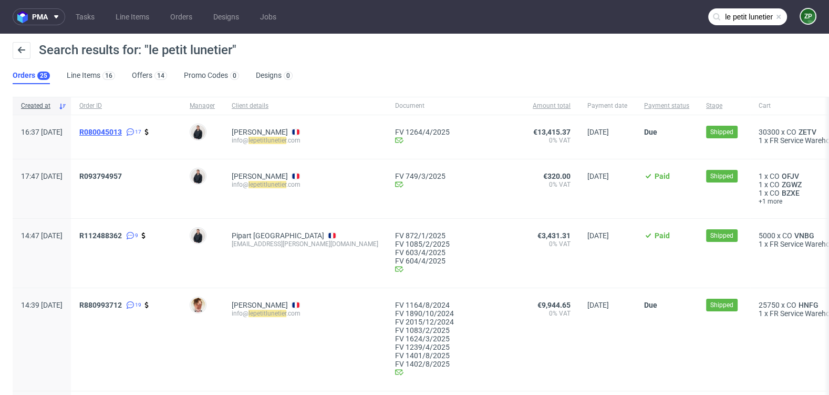
click at [122, 131] on span "R080045013" at bounding box center [100, 132] width 43 height 8
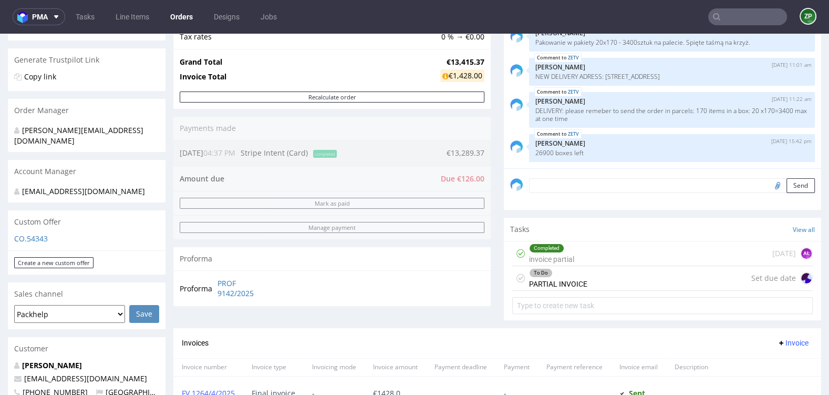
scroll to position [417, 0]
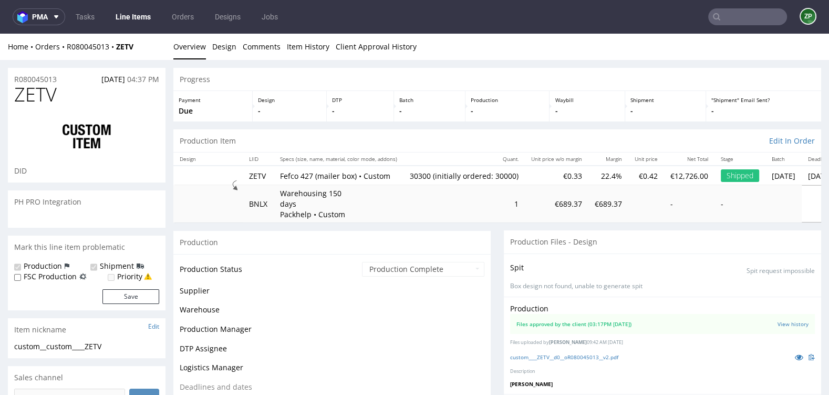
scroll to position [703, 0]
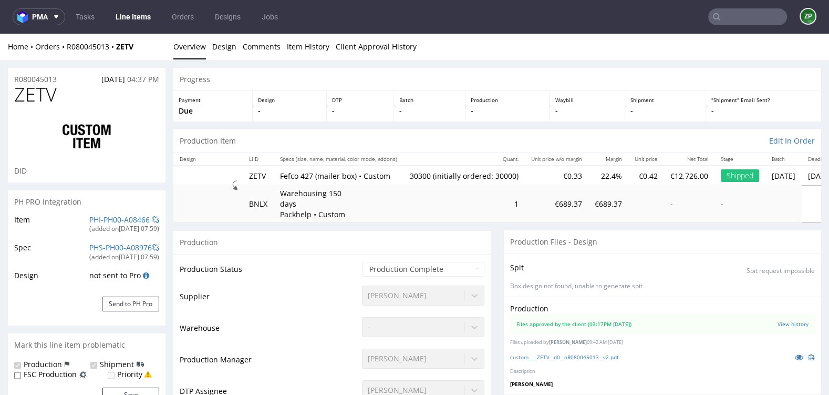
click at [552, 351] on div "custom____ZETV__d0__oR080045013__v2.pdf" at bounding box center [662, 357] width 305 height 12
click at [539, 353] on link "custom____ZETV__d0__oR080045013__v2.pdf" at bounding box center [564, 356] width 108 height 7
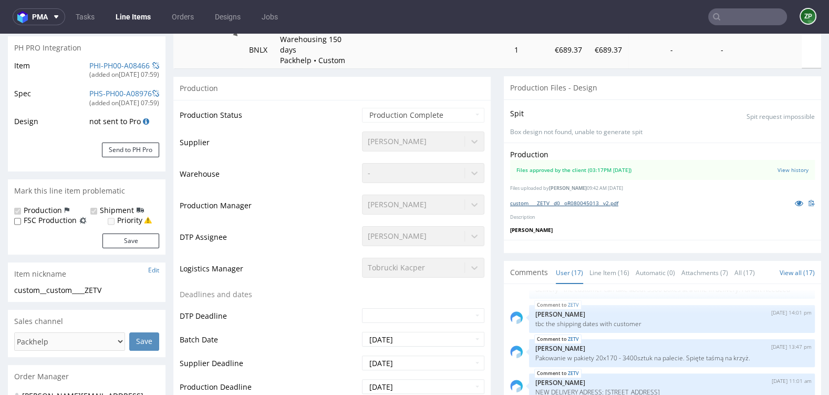
scroll to position [0, 0]
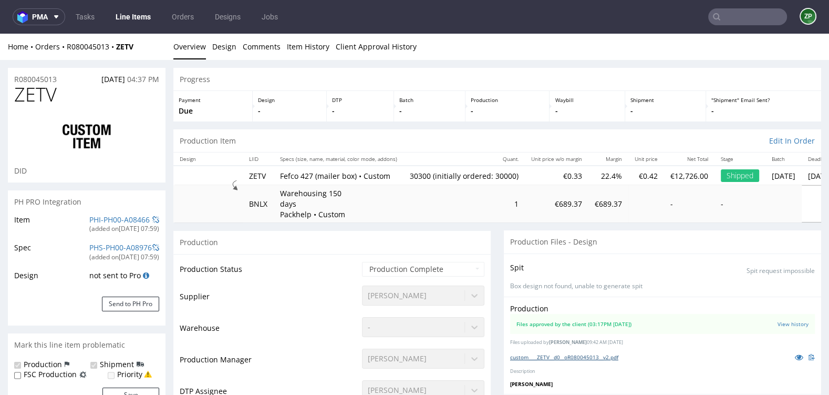
click at [617, 353] on link "custom____ZETV__d0__oR080045013__v2.pdf" at bounding box center [564, 356] width 108 height 7
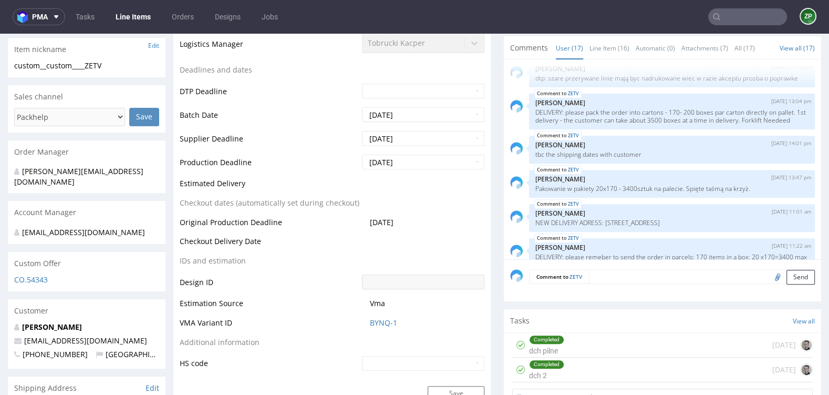
scroll to position [702, 0]
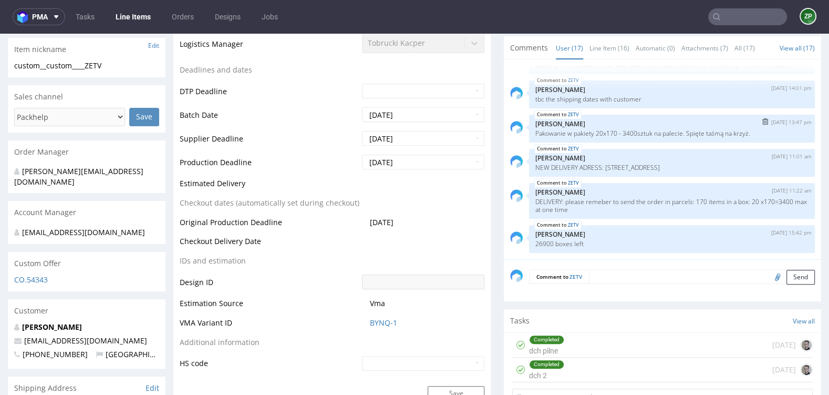
click at [619, 129] on p "Pakowanie w pakiety 20x170 - 3400sztuk na palecie. Spięte taśmą na krzyż." at bounding box center [671, 133] width 273 height 8
drag, startPoint x: 593, startPoint y: 121, endPoint x: 679, endPoint y: 125, distance: 86.3
click at [679, 129] on p "Pakowanie w pakiety 20x170 - 3400sztuk na palecie. Spięte taśmą na krzyż." at bounding box center [671, 133] width 273 height 8
drag, startPoint x: 753, startPoint y: 120, endPoint x: 594, endPoint y: 121, distance: 159.2
click at [594, 129] on p "Pakowanie w pakiety 20x170 - 3400sztuk na palecie. Spięte taśmą na krzyż." at bounding box center [671, 133] width 273 height 8
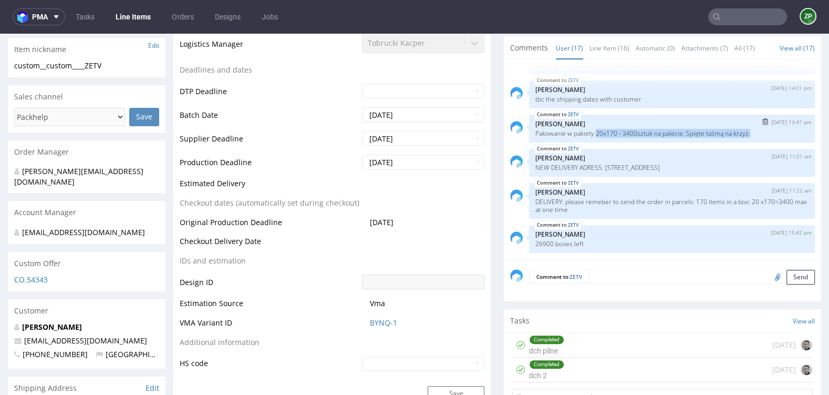
copy p "20x170 - 3400sztuk na palecie. Spięte taśmą na krzyż."
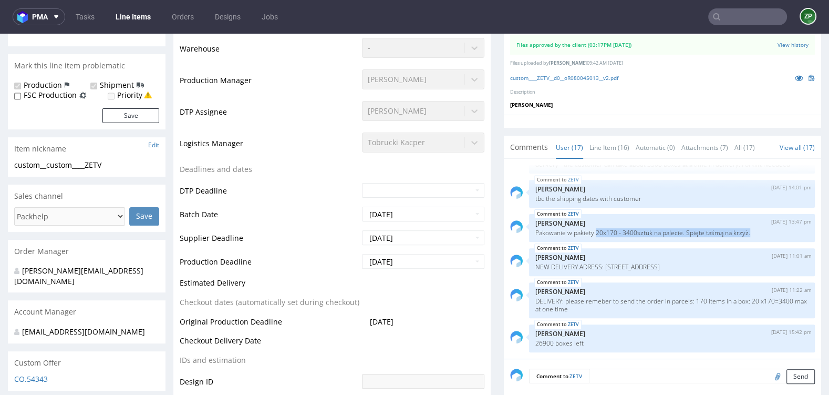
scroll to position [0, 0]
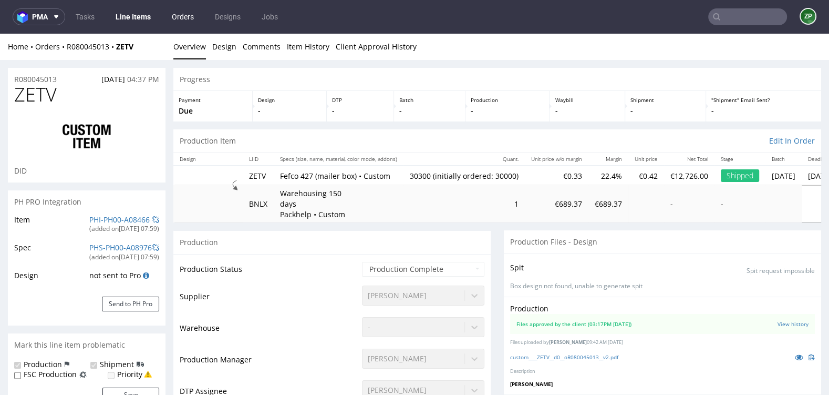
click at [185, 12] on link "Orders" at bounding box center [183, 16] width 35 height 17
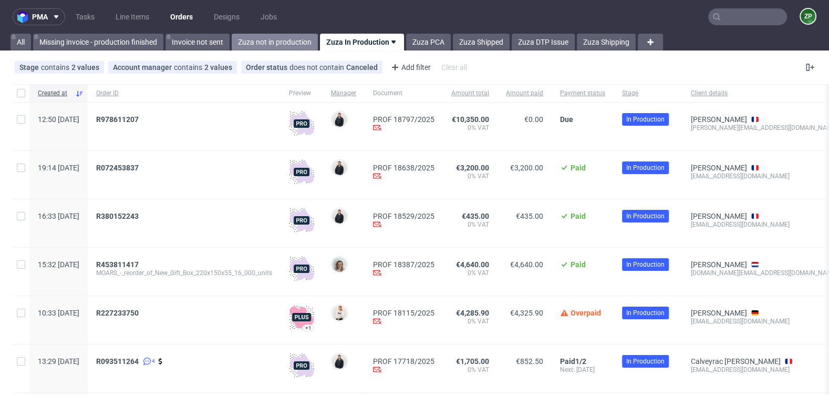
click at [259, 40] on link "Zuza not in production" at bounding box center [275, 42] width 86 height 17
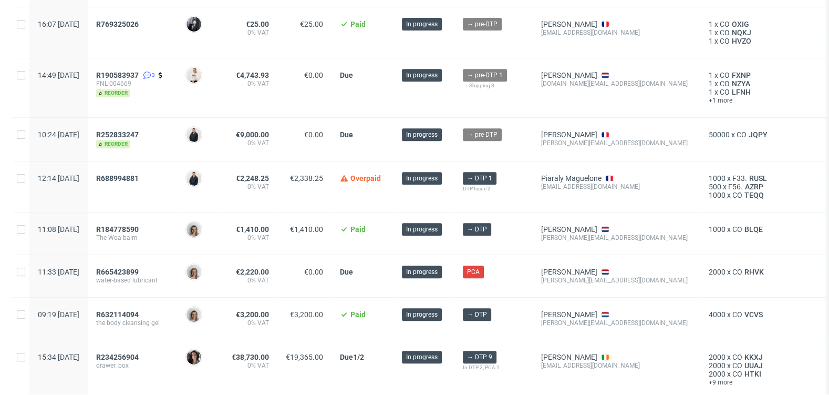
scroll to position [492, 0]
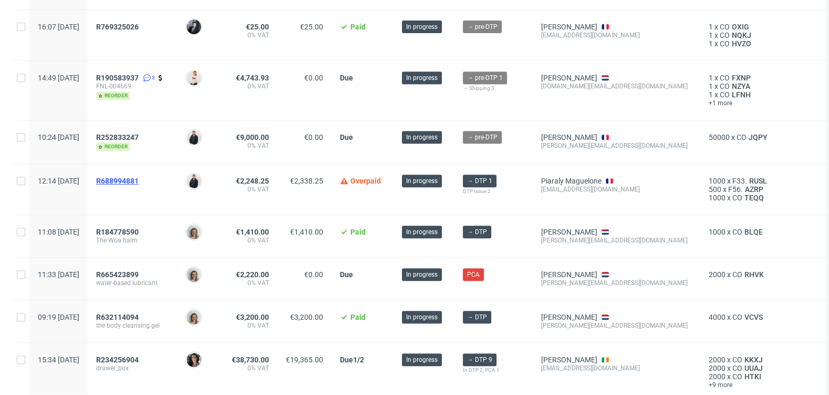
click at [139, 177] on span "R688994881" at bounding box center [117, 181] width 43 height 8
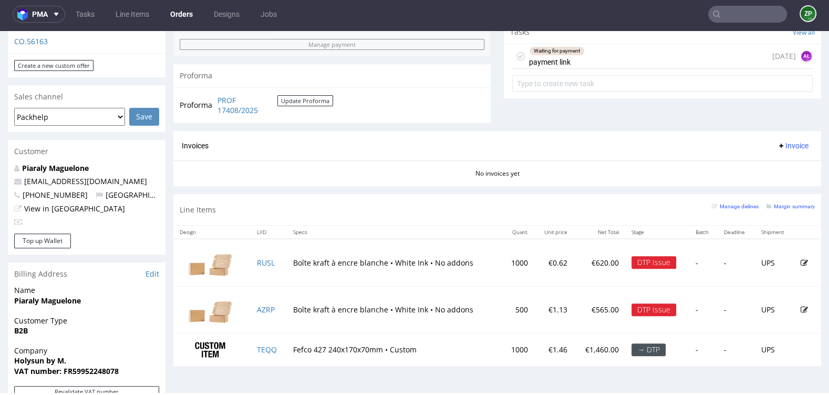
scroll to position [393, 0]
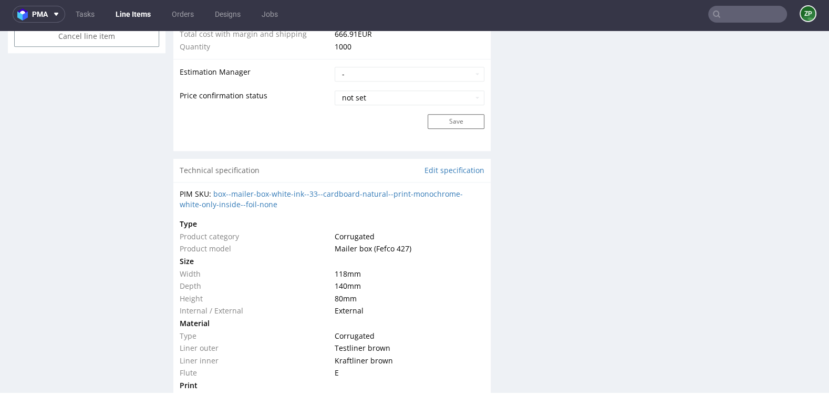
scroll to position [859, 0]
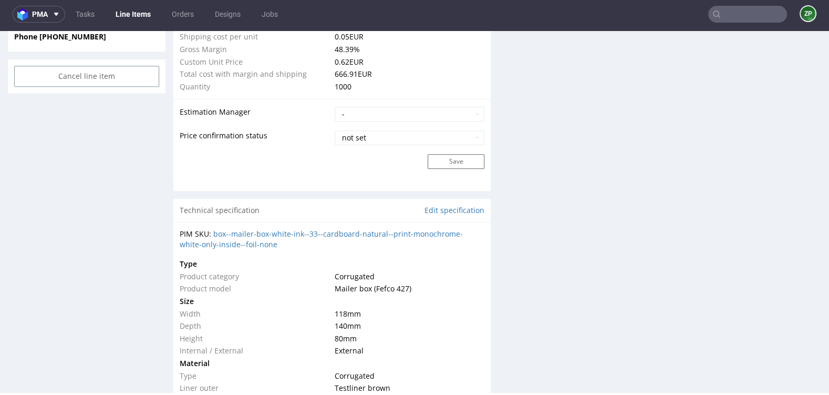
click at [298, 242] on div "PIM SKU: box--mailer-box-white-ink--33--cardboard-natural--print-monochrome-whi…" at bounding box center [332, 239] width 305 height 20
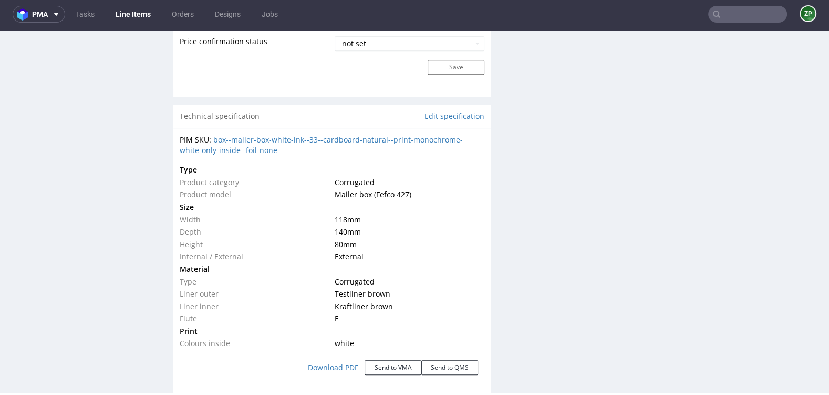
scroll to position [956, 0]
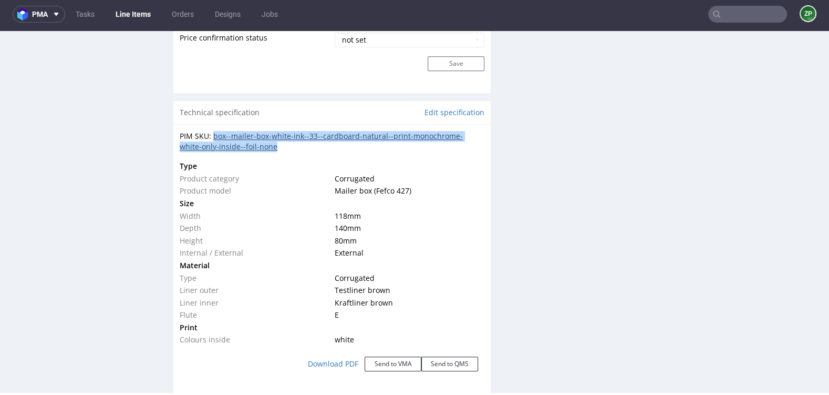
drag, startPoint x: 287, startPoint y: 144, endPoint x: 214, endPoint y: 132, distance: 74.0
click at [214, 132] on div "PIM SKU: box--mailer-box-white-ink--33--cardboard-natural--print-monochrome-whi…" at bounding box center [332, 141] width 305 height 20
copy link "box--mailer-box-white-ink--33--cardboard-natural--print-monochrome-white-only-i…"
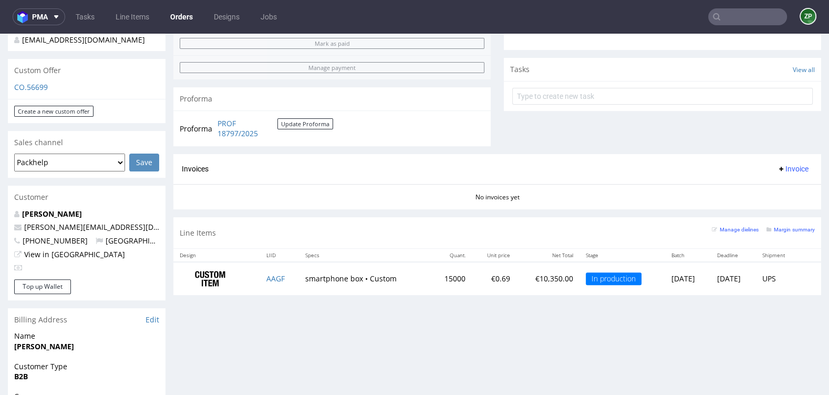
scroll to position [35, 0]
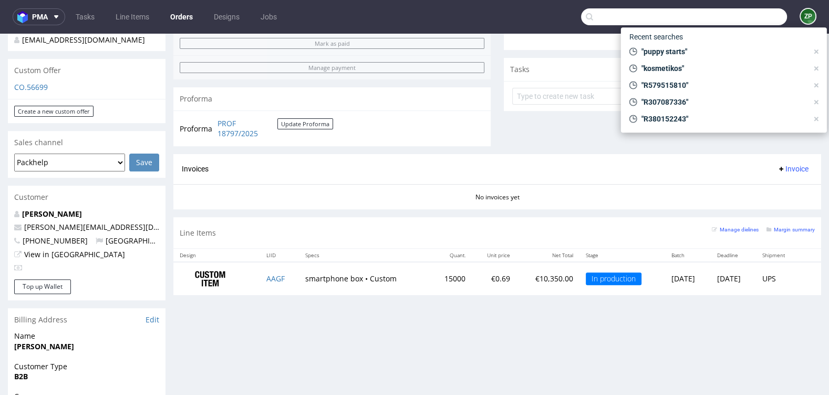
click at [721, 19] on input "text" at bounding box center [684, 16] width 206 height 17
paste input "CANCOM GmbH"
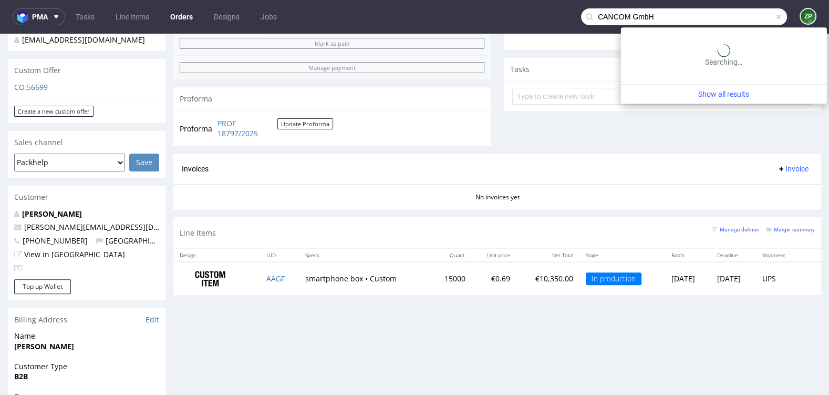
type input "CANCOM GmbH"
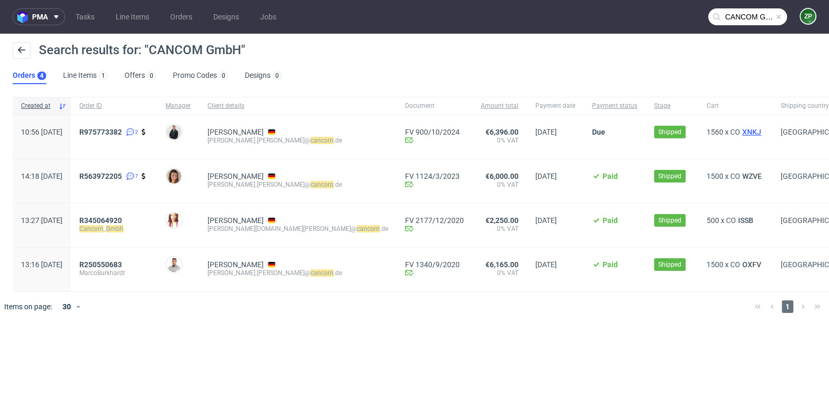
click at [740, 129] on span "XNKJ" at bounding box center [751, 132] width 23 height 8
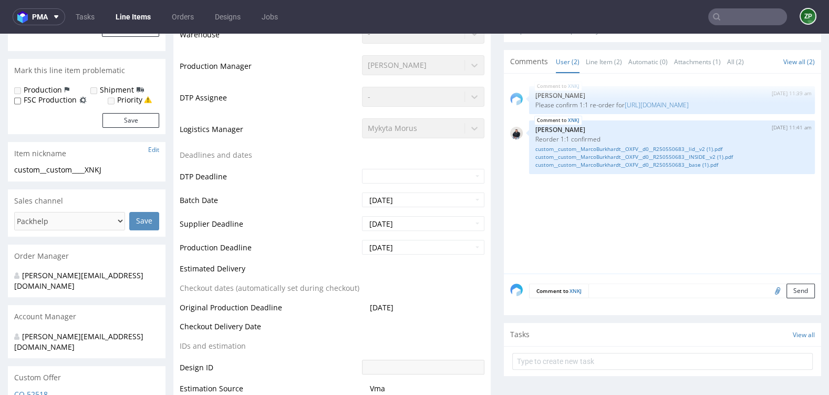
scroll to position [275, 0]
click at [599, 144] on link "custom__custom__MarcoBurkhardt__OXFV__d0__R250550683__lid__v2 (1).pdf" at bounding box center [671, 148] width 273 height 8
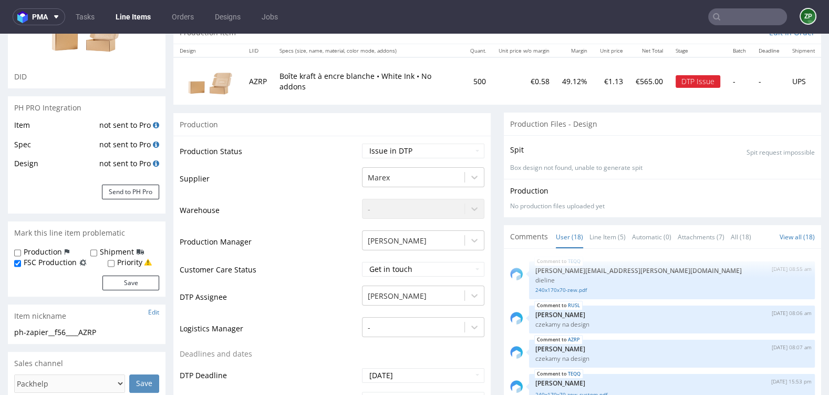
scroll to position [637, 0]
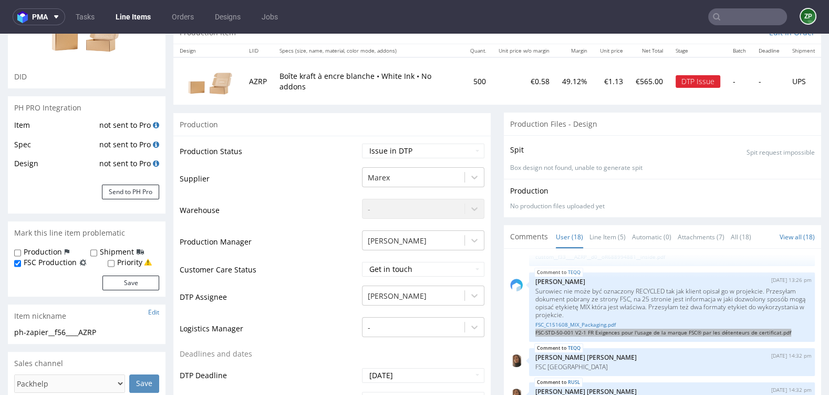
click at [739, 19] on input "text" at bounding box center [747, 16] width 79 height 17
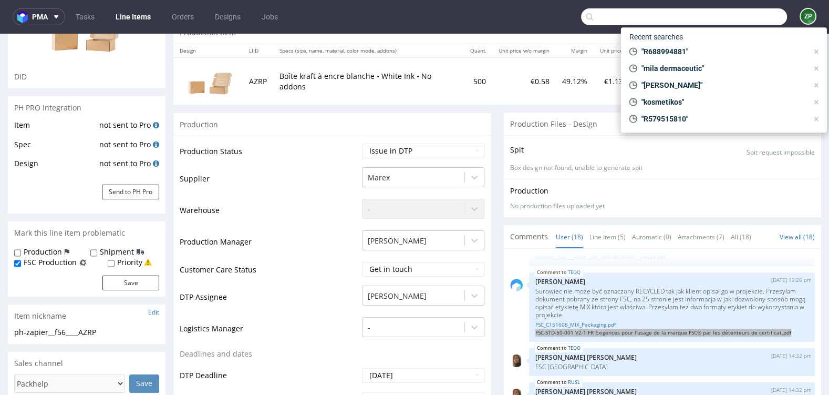
type input "j"
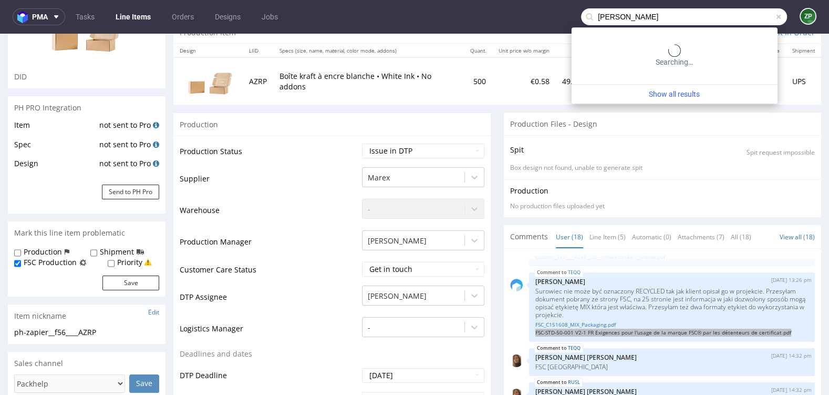
type input "[PERSON_NAME]"
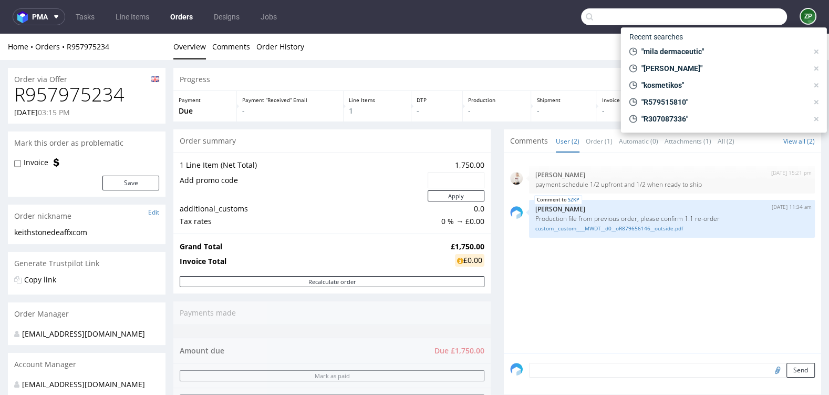
scroll to position [234, 0]
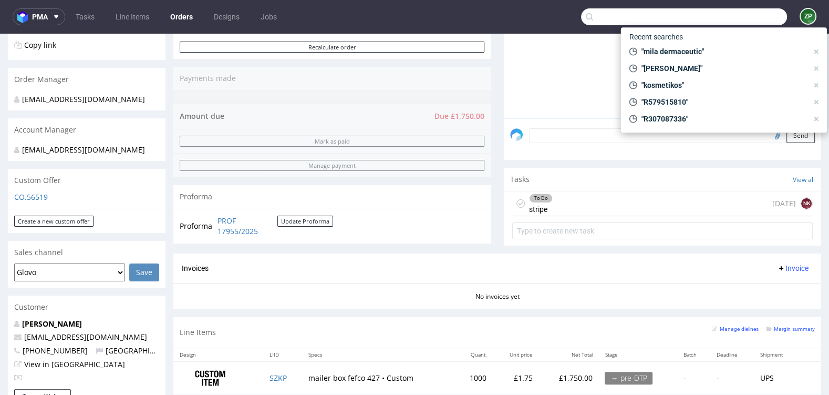
click at [730, 24] on input "text" at bounding box center [684, 16] width 206 height 17
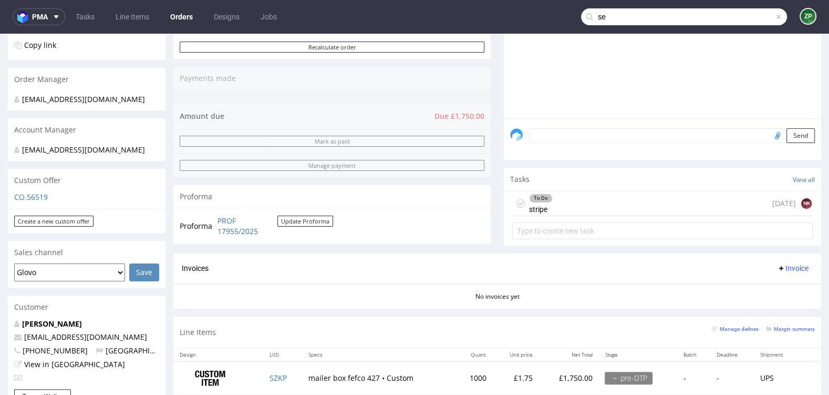
type input "s"
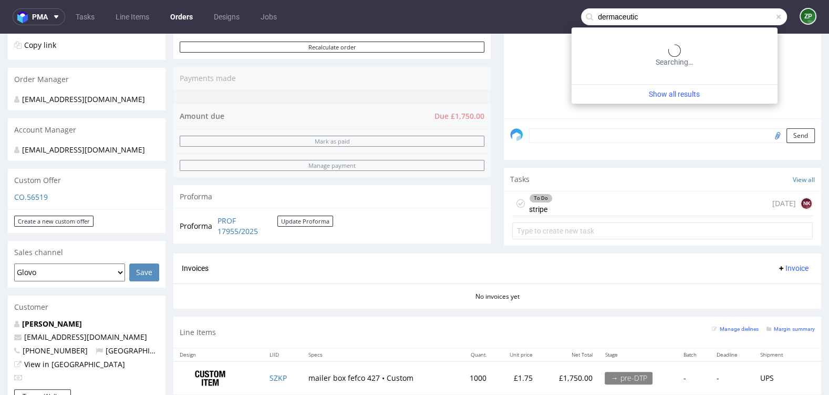
type input "dermaceutic"
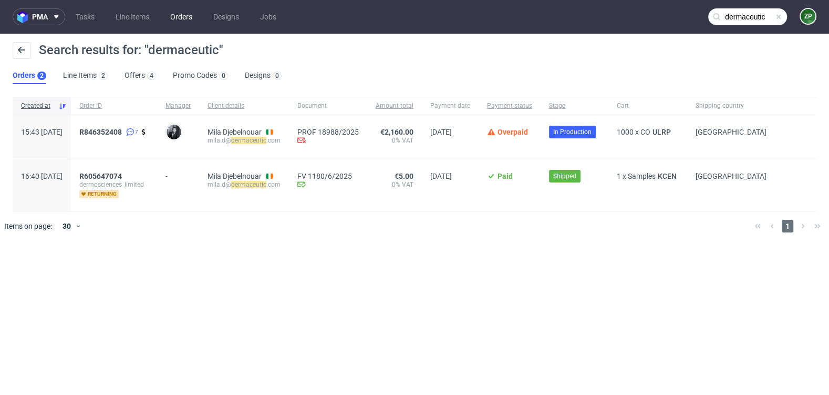
click at [182, 19] on link "Orders" at bounding box center [181, 16] width 35 height 17
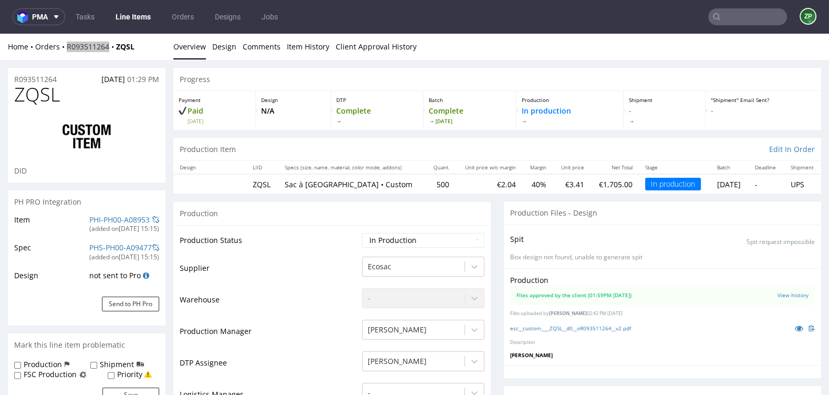
click at [733, 14] on input "text" at bounding box center [747, 16] width 79 height 17
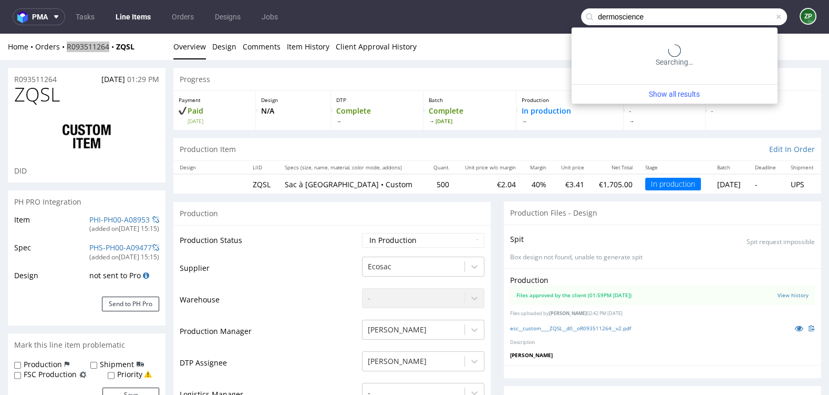
type input "dermoscience"
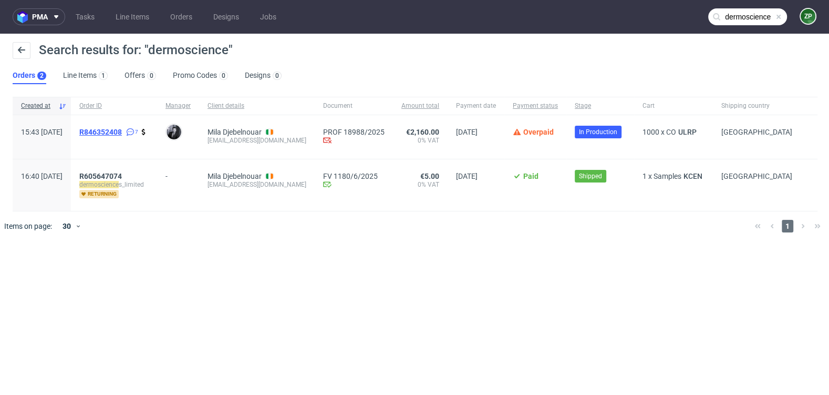
click at [120, 129] on span "R846352408" at bounding box center [100, 132] width 43 height 8
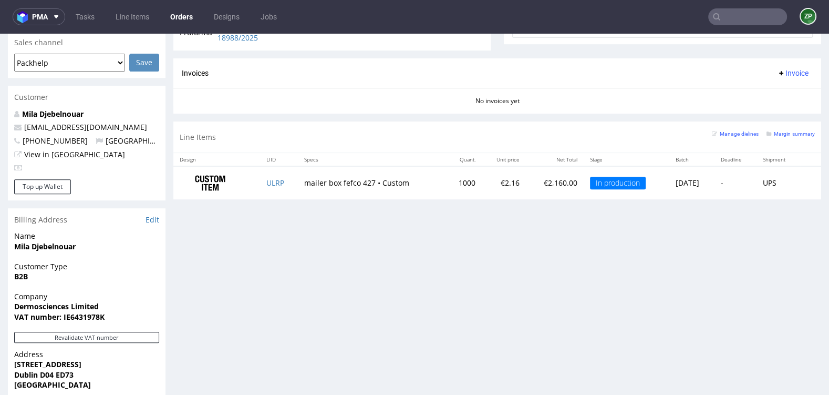
scroll to position [447, 0]
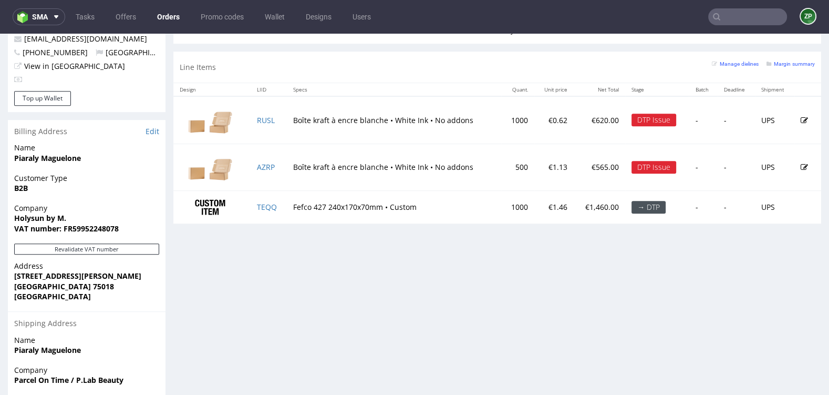
scroll to position [533, 0]
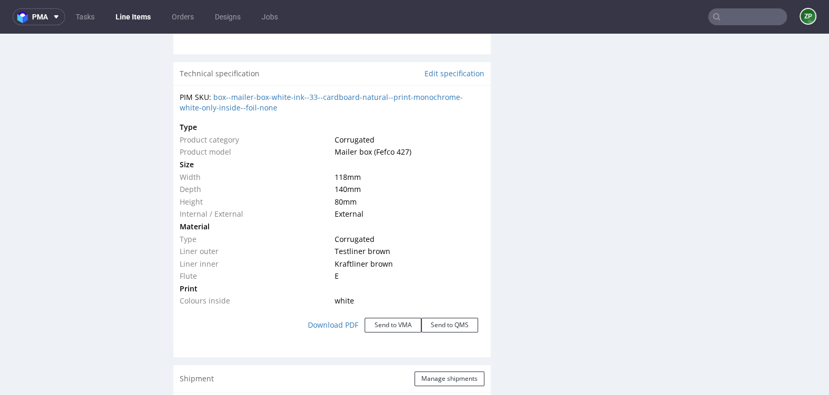
scroll to position [1001, 0]
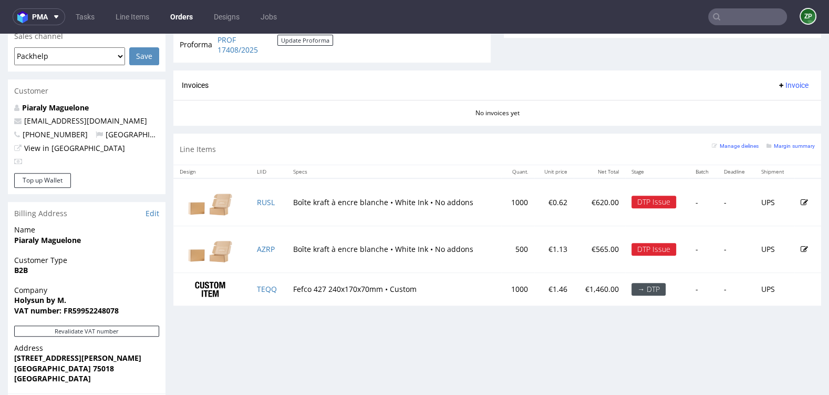
scroll to position [451, 0]
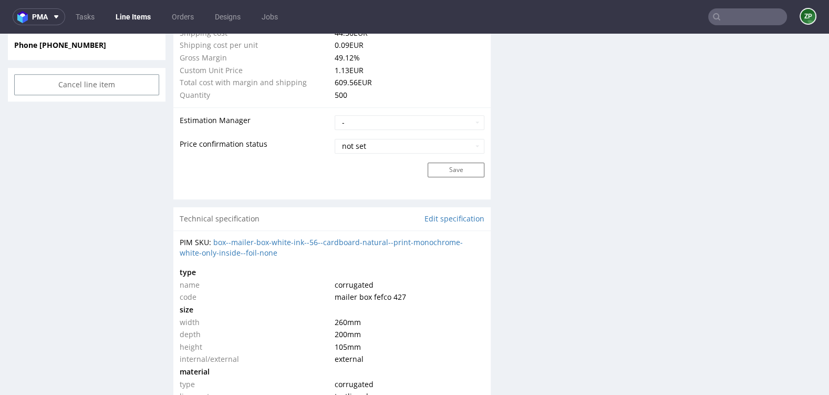
scroll to position [853, 0]
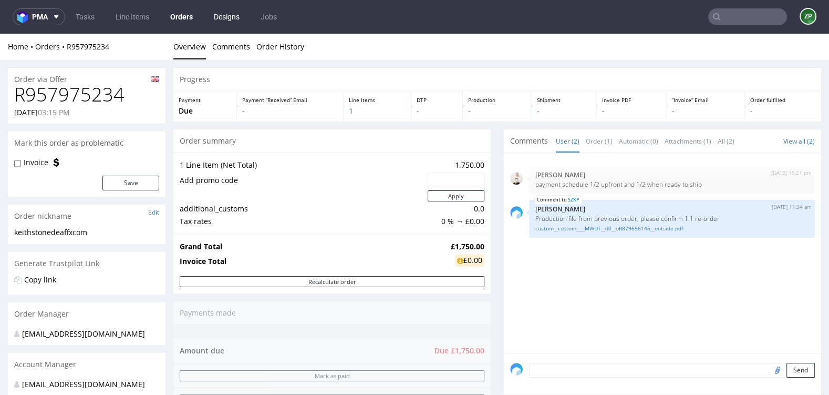
scroll to position [438, 0]
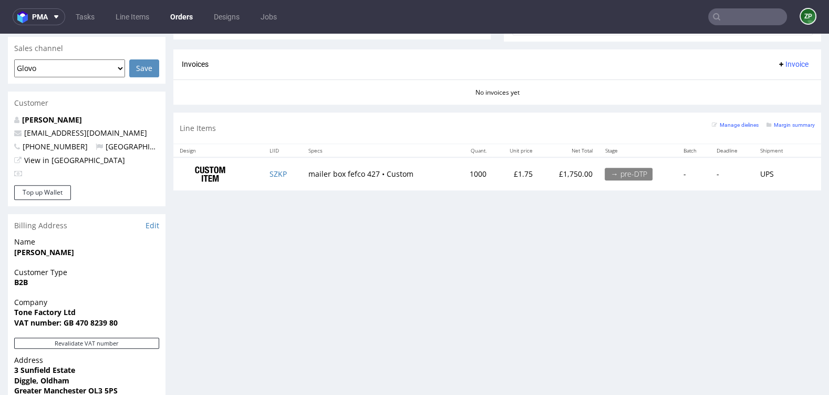
click at [180, 18] on link "Orders" at bounding box center [181, 16] width 35 height 17
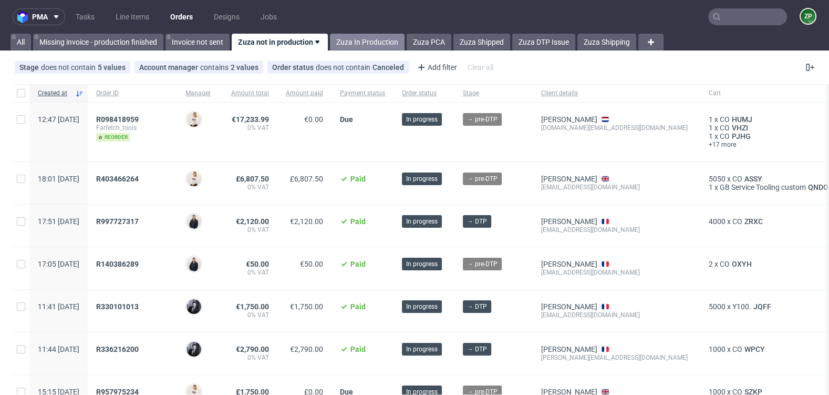
click at [370, 38] on link "Zuza In Production" at bounding box center [367, 42] width 75 height 17
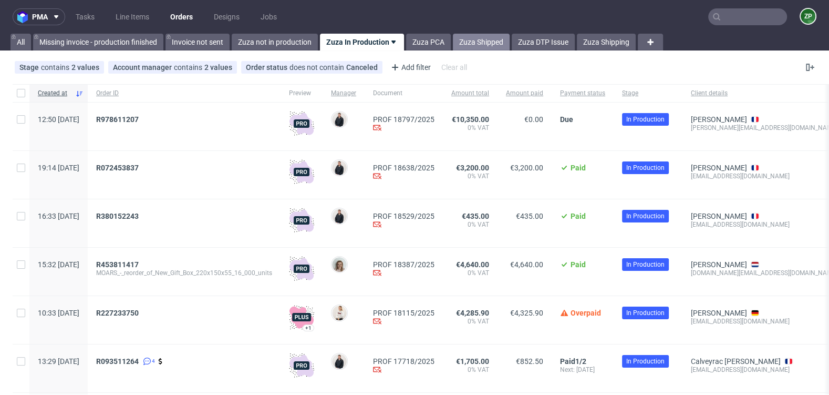
click at [475, 45] on link "Zuza Shipped" at bounding box center [481, 42] width 57 height 17
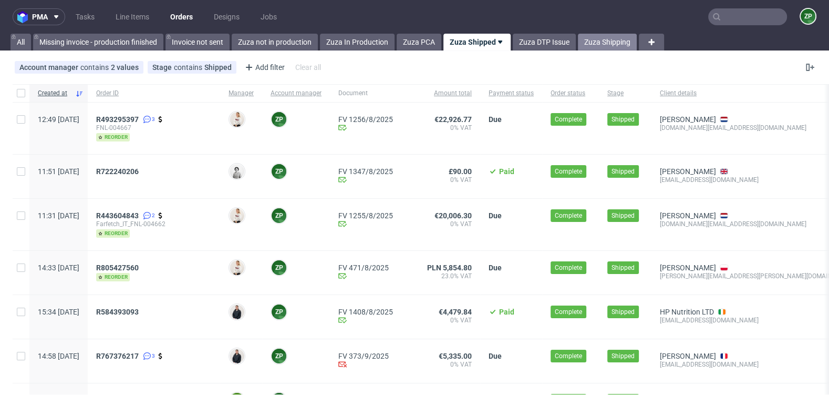
click at [605, 38] on link "Zuza Shipping" at bounding box center [607, 42] width 59 height 17
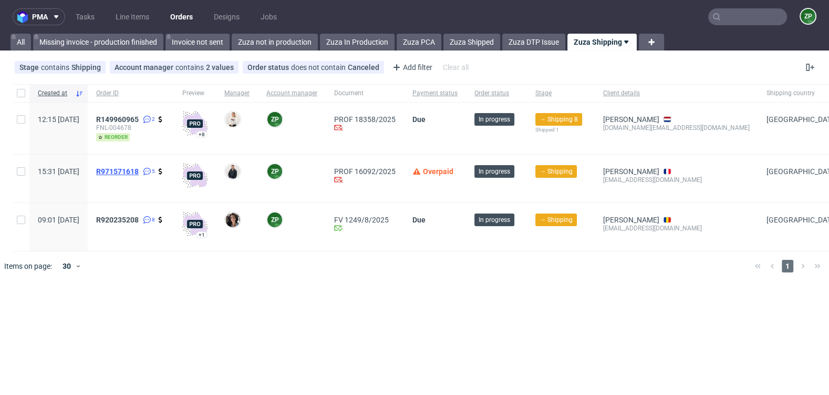
click at [139, 169] on span "R971571618" at bounding box center [117, 171] width 43 height 8
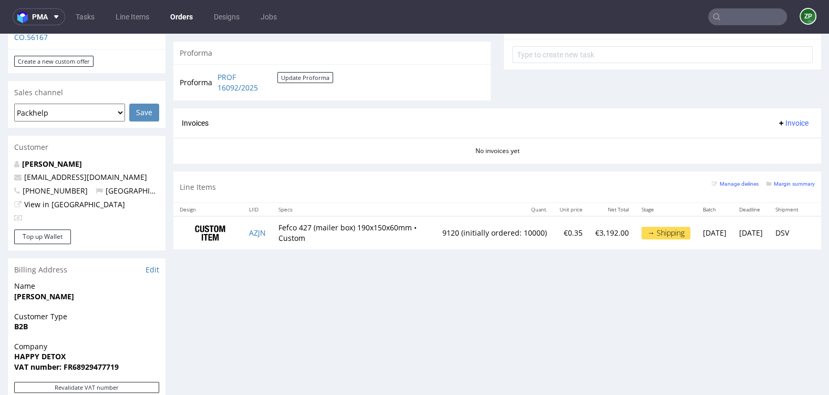
scroll to position [476, 0]
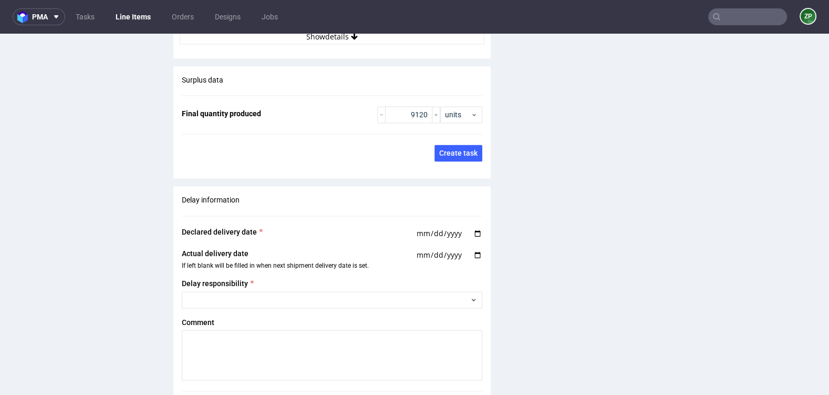
scroll to position [1463, 0]
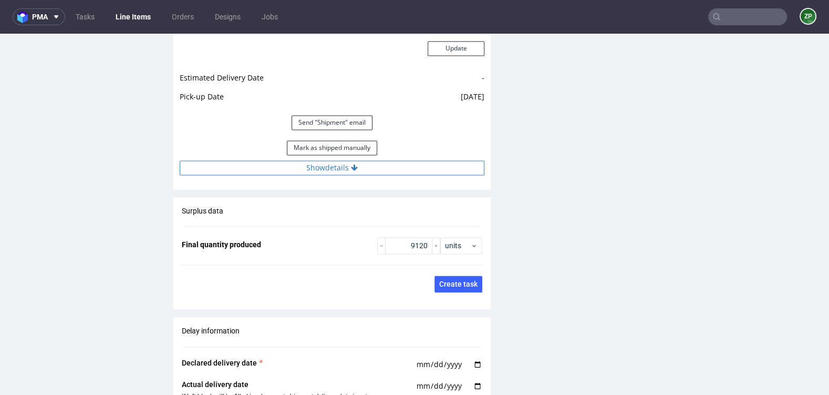
click at [369, 168] on button "Show details" at bounding box center [332, 167] width 305 height 15
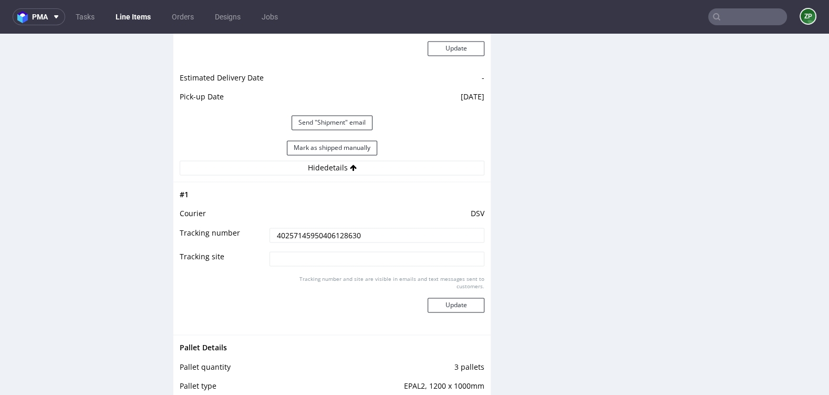
click at [318, 240] on td "40257145950406128630" at bounding box center [376, 238] width 218 height 24
click at [318, 234] on input "40257145950406128630" at bounding box center [377, 235] width 215 height 15
